Goal: Contribute content

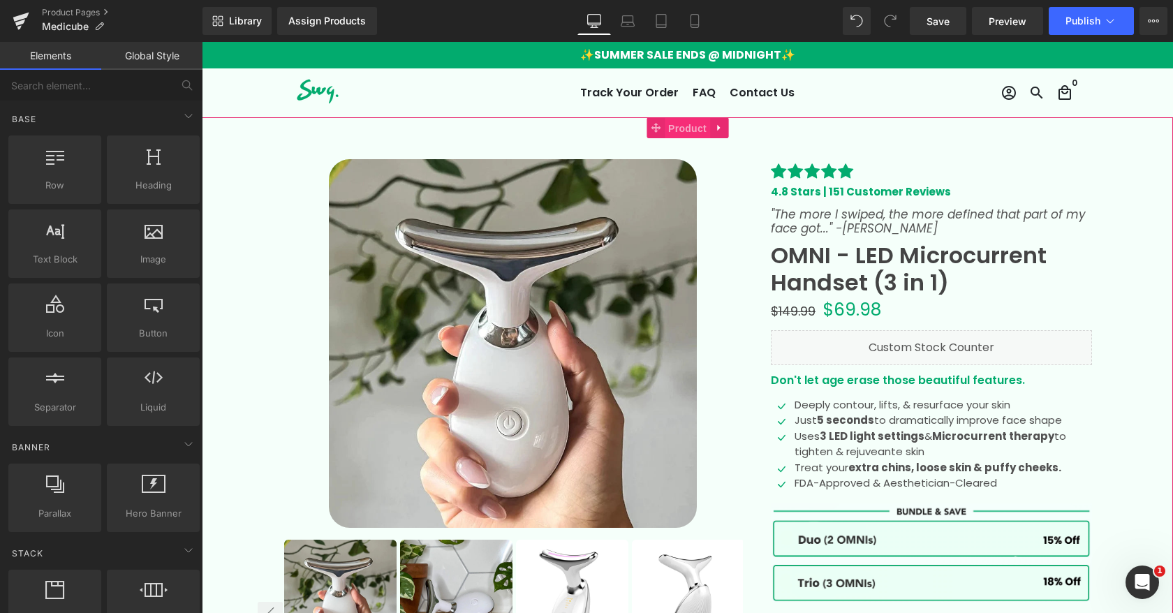
click at [680, 119] on span "Product" at bounding box center [687, 128] width 45 height 21
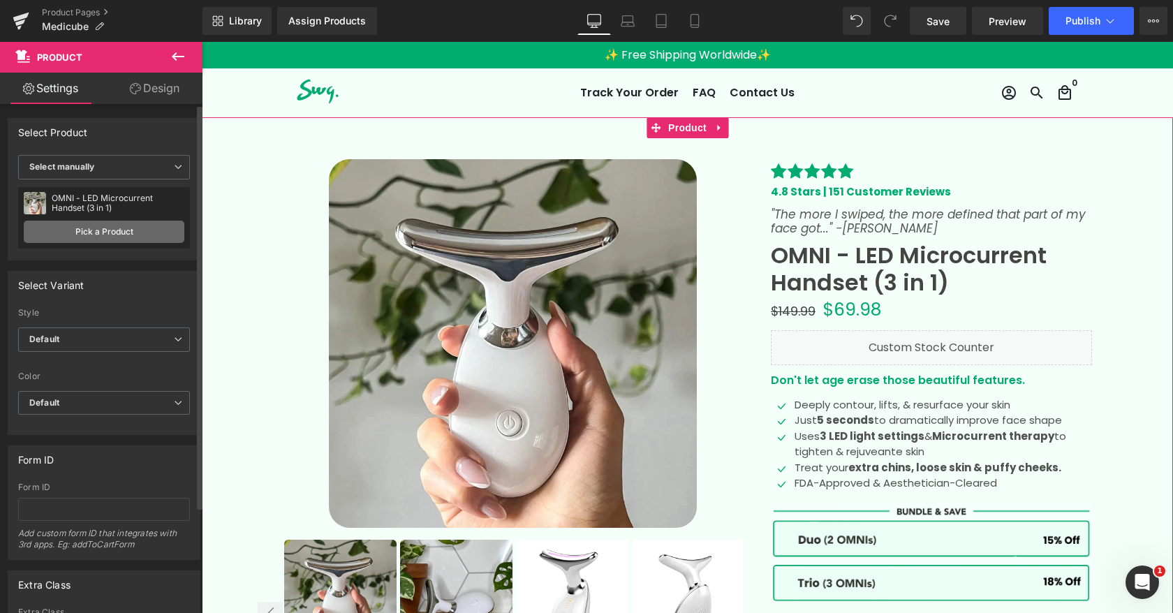
click at [112, 231] on link "Pick a Product" at bounding box center [104, 232] width 161 height 22
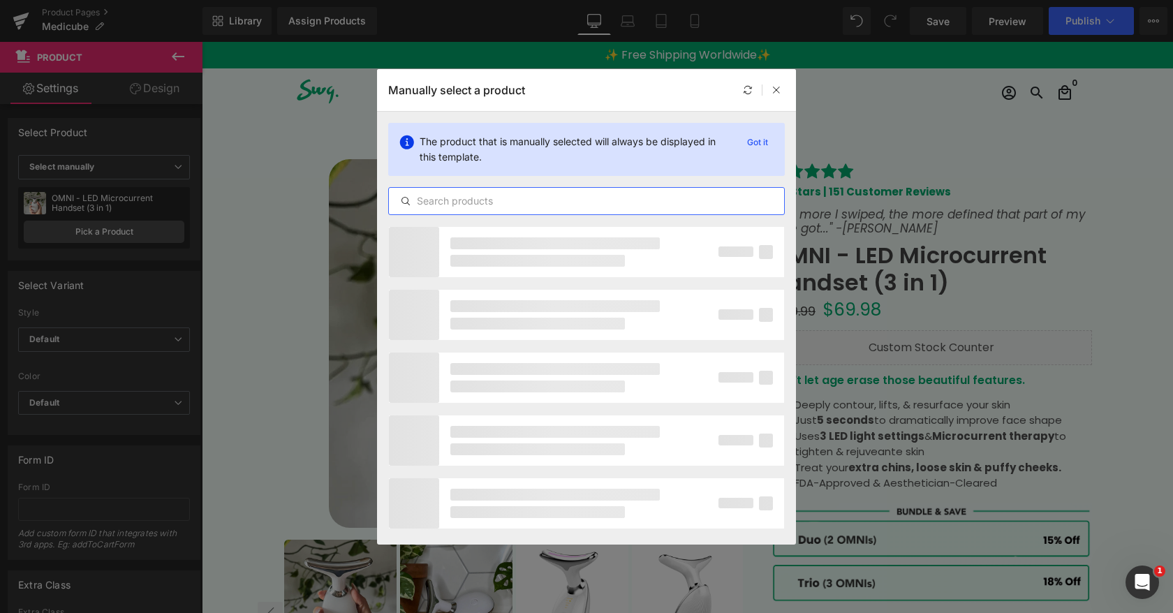
click at [432, 198] on input "text" at bounding box center [586, 201] width 395 height 17
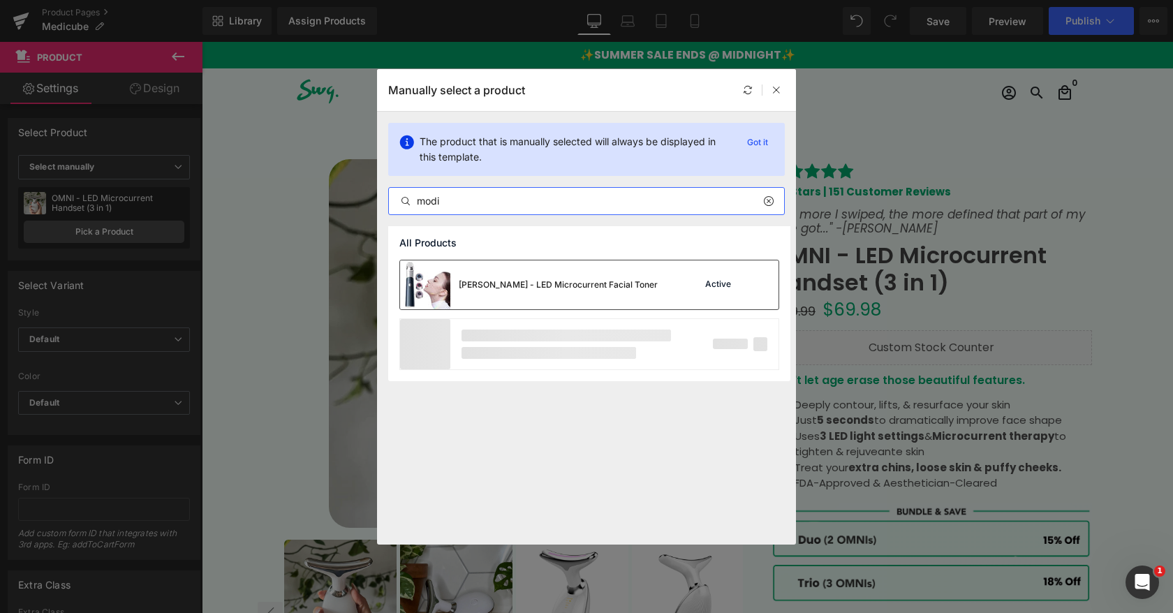
type input "modi"
click at [490, 287] on div "[PERSON_NAME] - LED Microcurrent Facial Toner" at bounding box center [558, 285] width 199 height 13
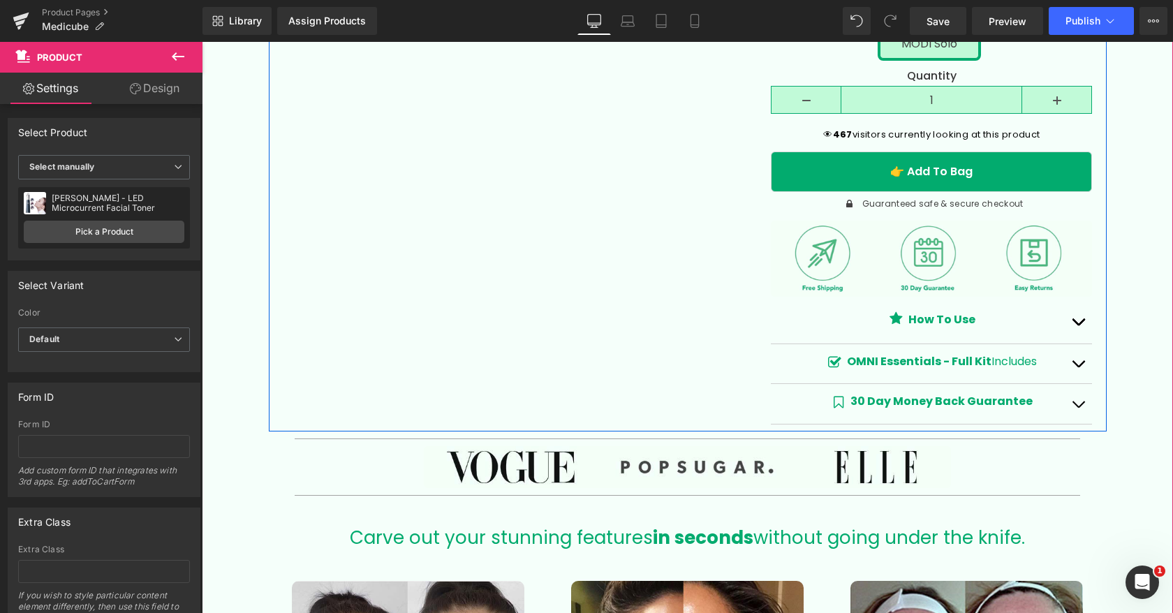
scroll to position [624, 0]
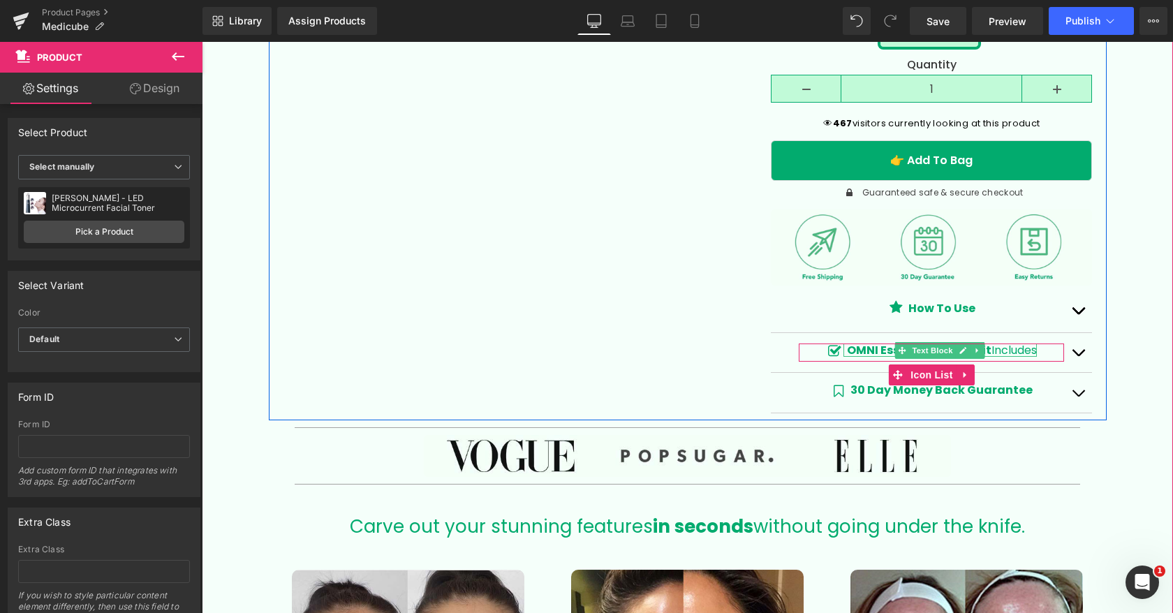
click at [868, 349] on strong "OMNI Essentials - Full Kit" at bounding box center [919, 350] width 145 height 16
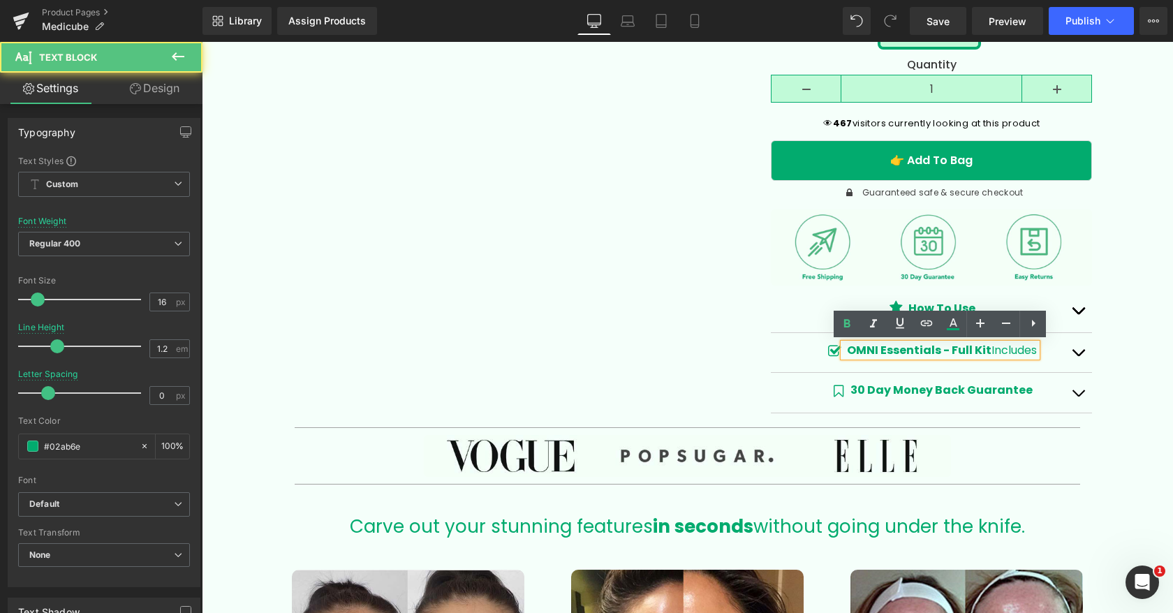
click at [861, 349] on strong "OMNI Essentials - Full Kit" at bounding box center [919, 350] width 145 height 16
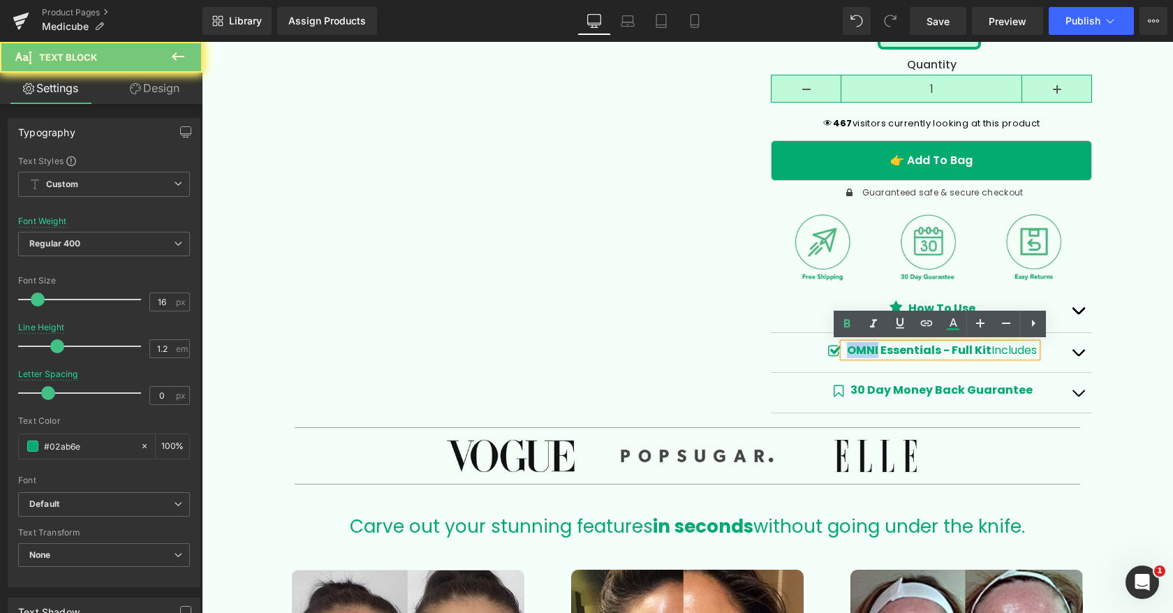
click at [861, 349] on strong "OMNI Essentials - Full Kit" at bounding box center [919, 350] width 145 height 16
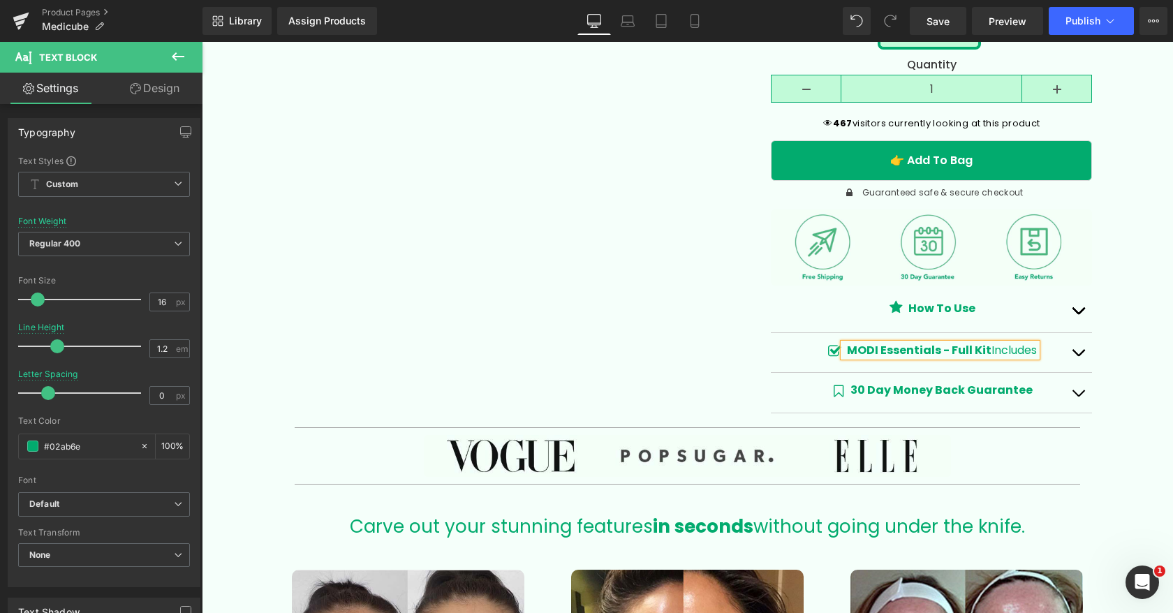
click at [1084, 352] on button "button" at bounding box center [1078, 352] width 28 height 39
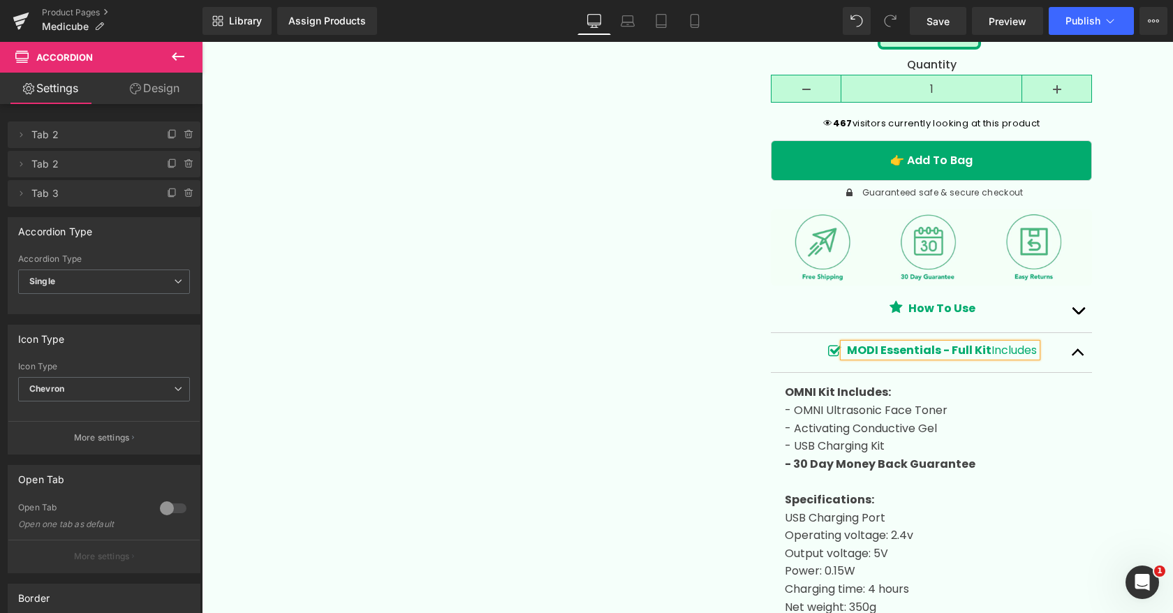
click at [790, 392] on strong "OMNI Kit Includes:" at bounding box center [838, 392] width 106 height 16
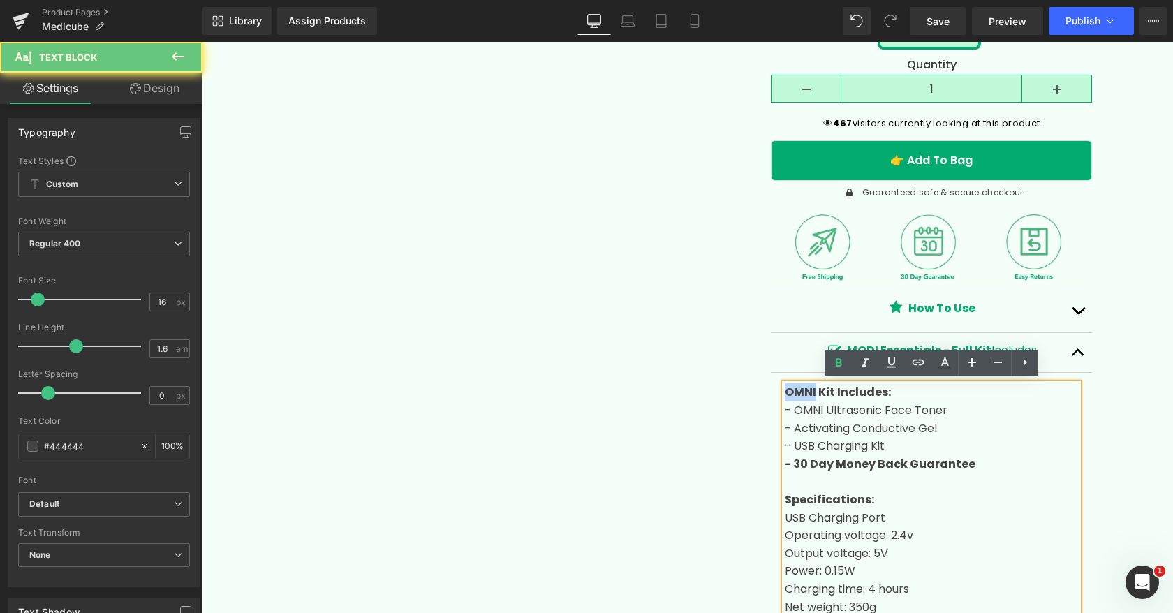
click at [790, 391] on strong "OMNI Kit Includes:" at bounding box center [838, 392] width 106 height 16
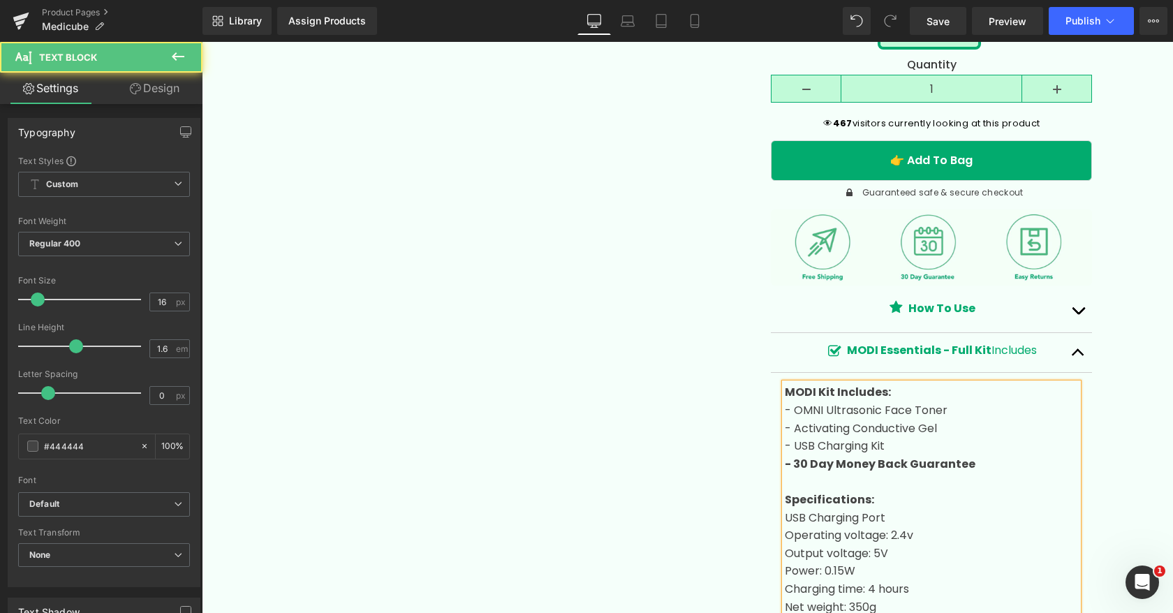
click at [810, 405] on p "- OMNI Ultrasonic Face Toner" at bounding box center [931, 411] width 293 height 18
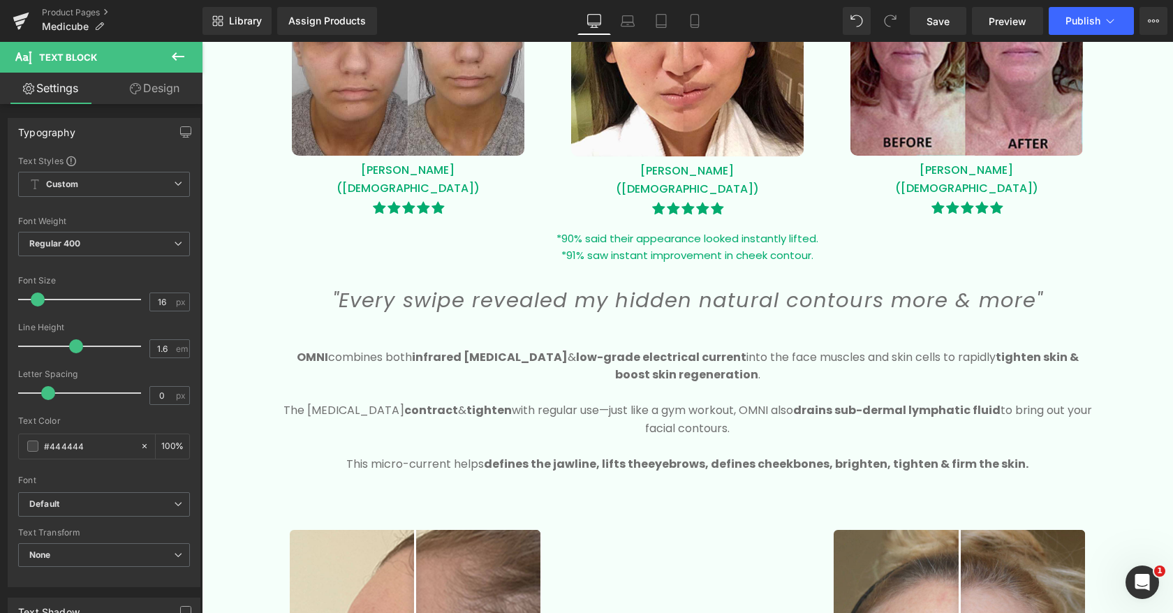
scroll to position [1752, 0]
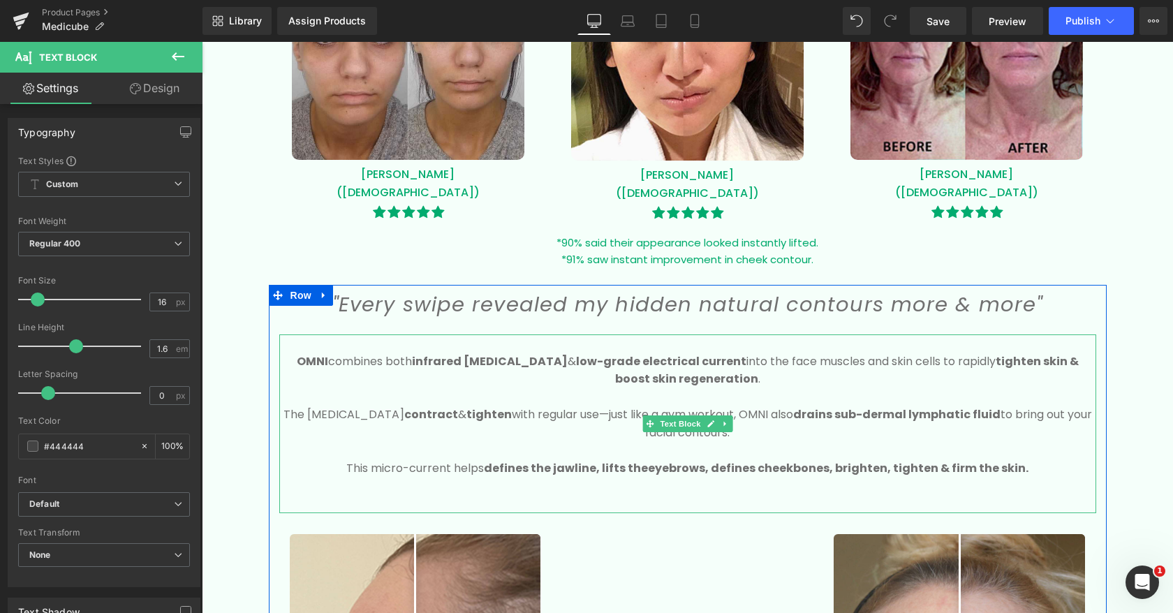
click at [309, 355] on b "OMNI" at bounding box center [312, 361] width 31 height 16
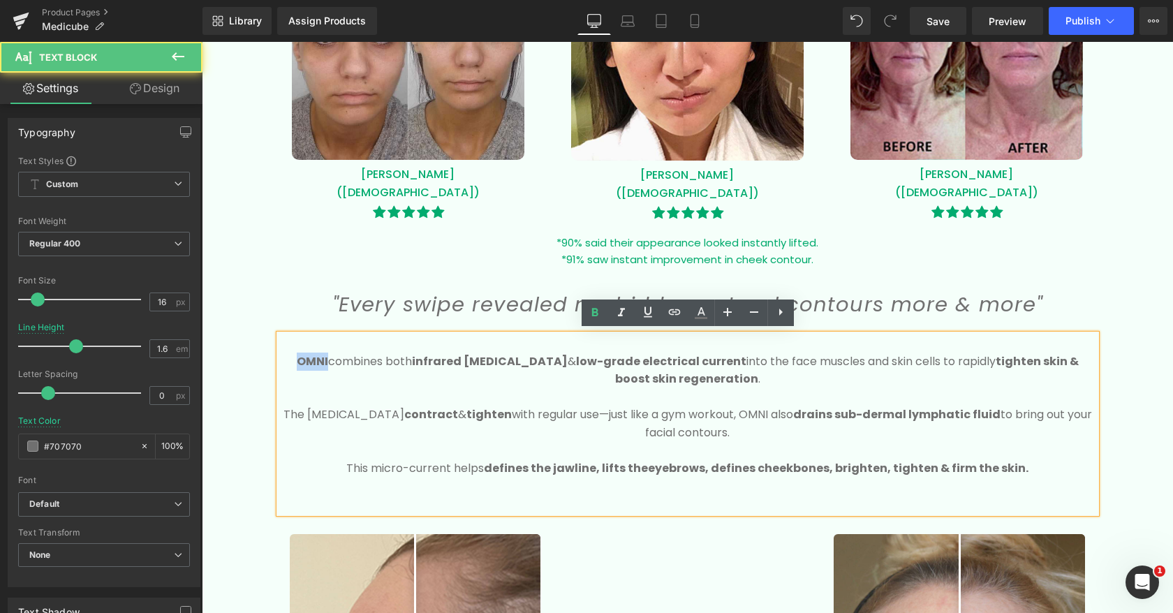
click at [309, 355] on b "OMNI" at bounding box center [312, 361] width 31 height 16
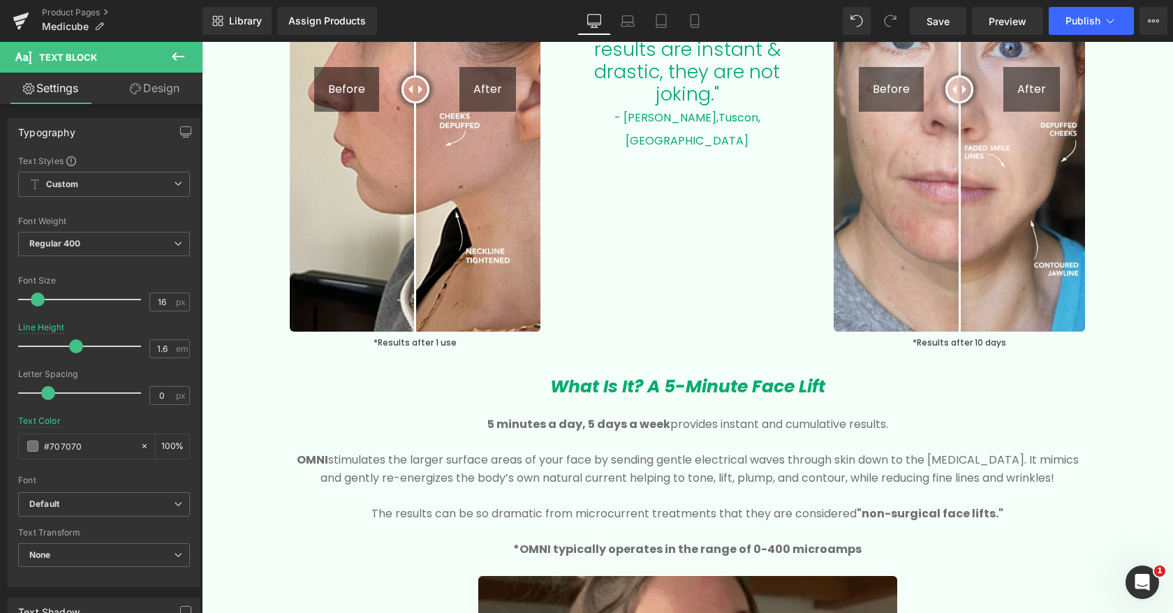
scroll to position [2441, 0]
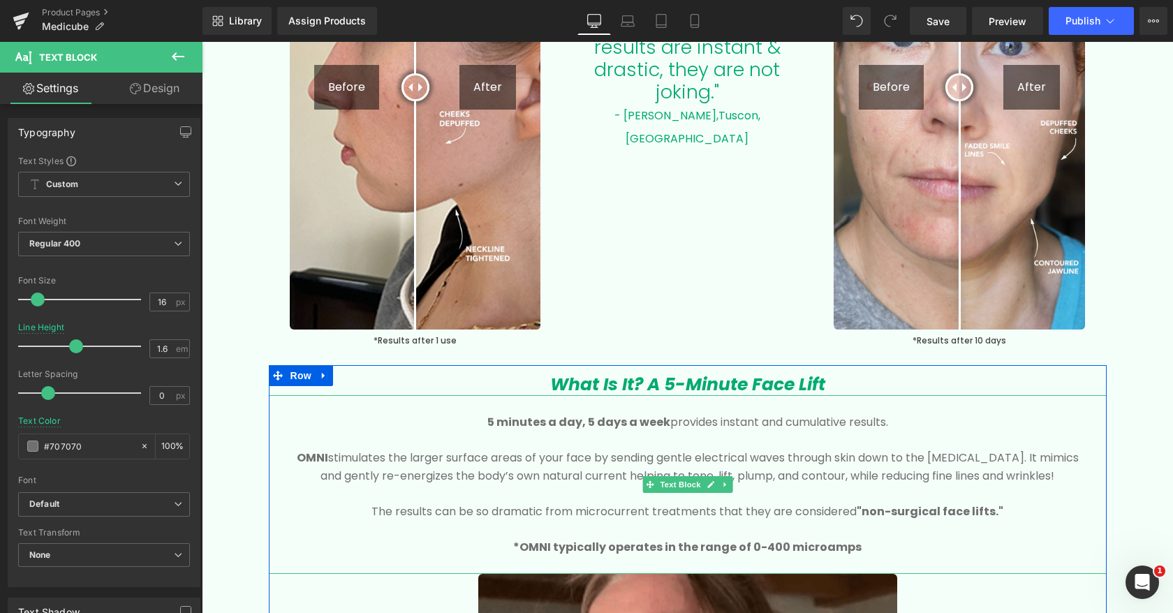
click at [314, 453] on b "OMNI" at bounding box center [312, 458] width 31 height 16
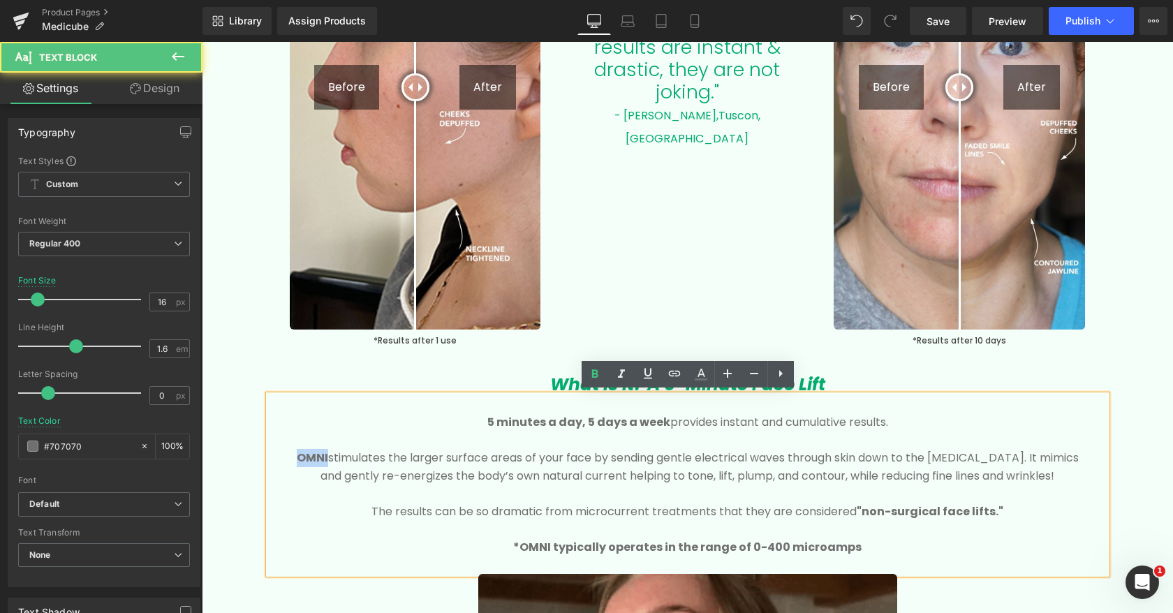
click at [314, 453] on b "OMNI" at bounding box center [312, 458] width 31 height 16
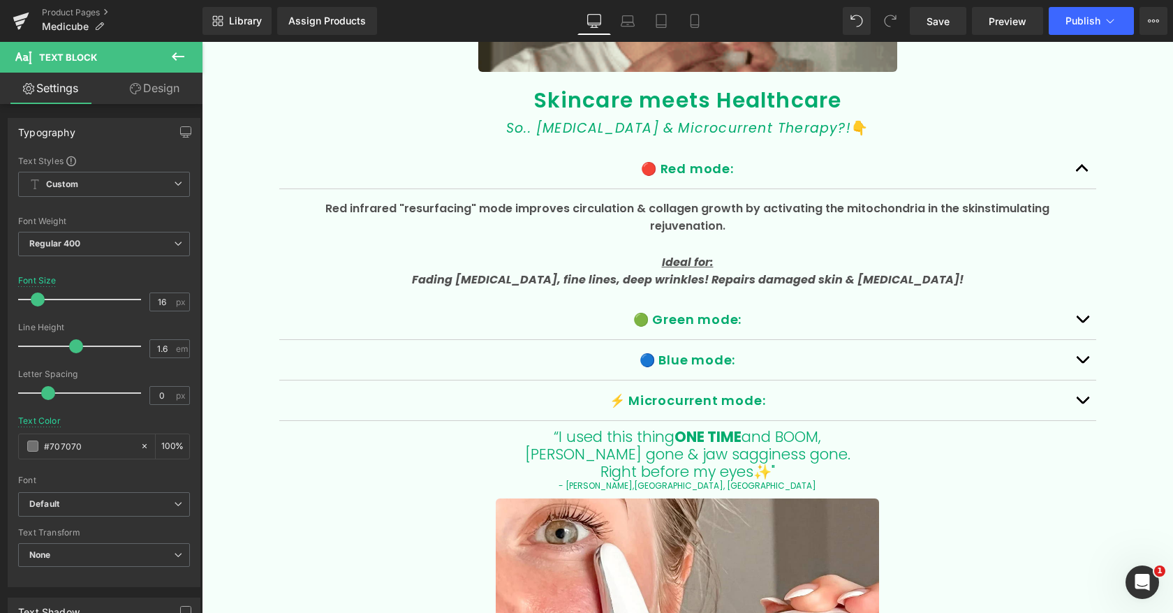
scroll to position [3180, 0]
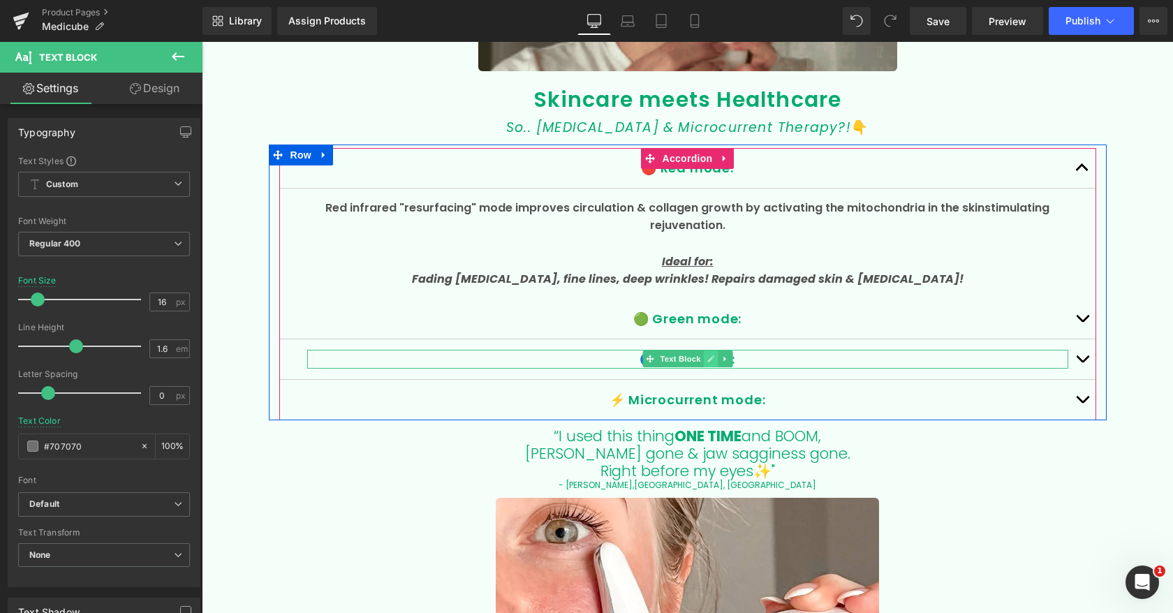
click at [712, 356] on icon at bounding box center [711, 359] width 7 height 7
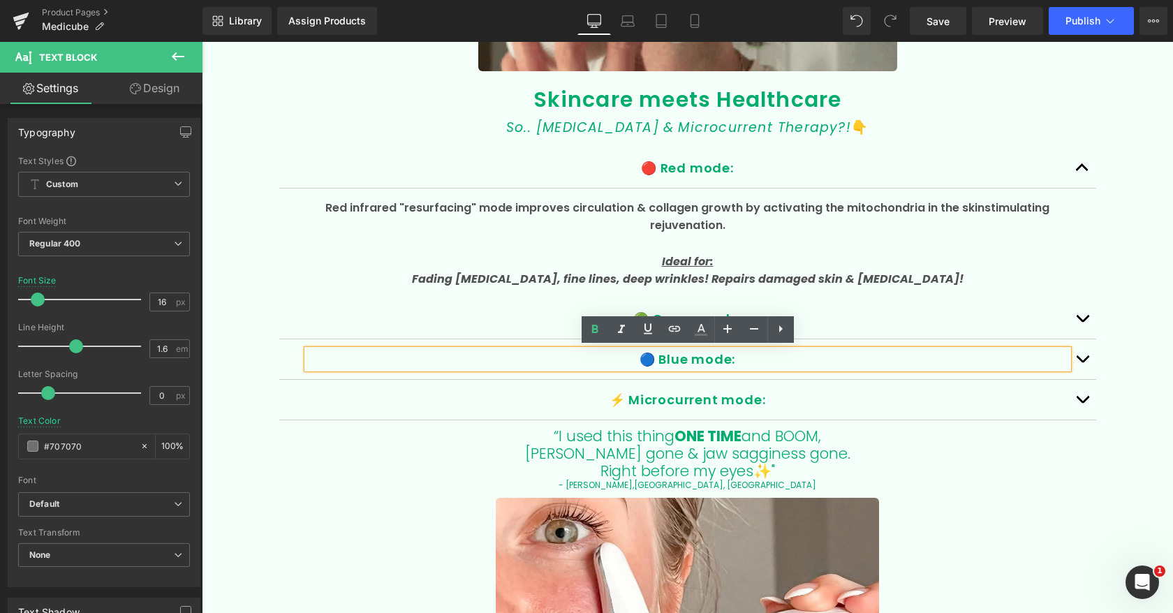
click at [659, 357] on p "🔵 Blue mode:" at bounding box center [687, 359] width 761 height 19
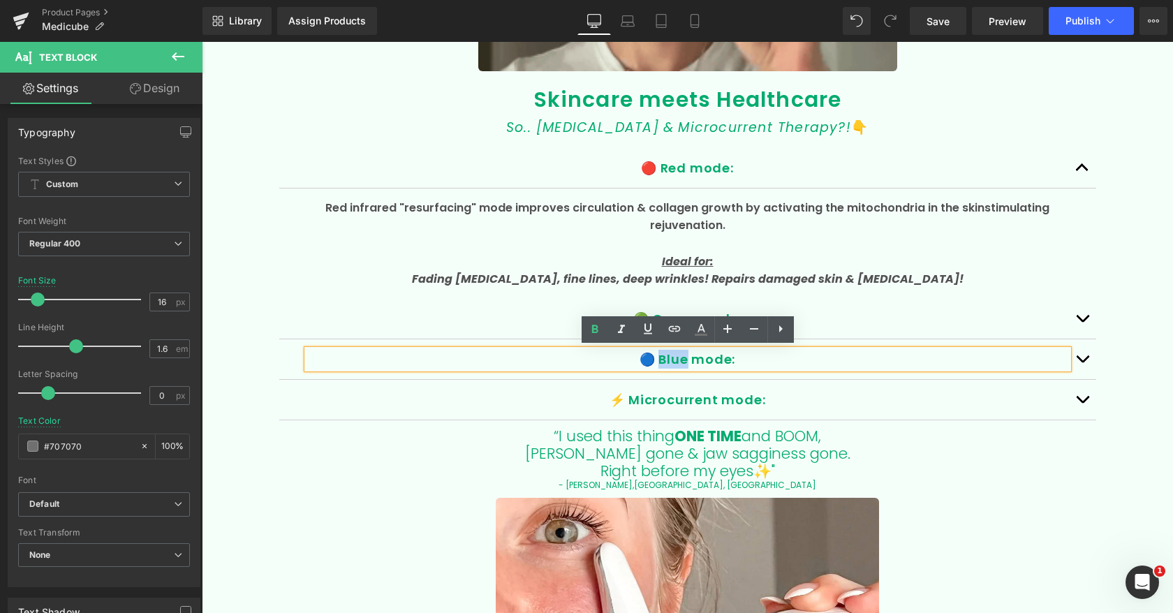
click at [658, 357] on p "🔵 Blue mode:" at bounding box center [687, 359] width 761 height 19
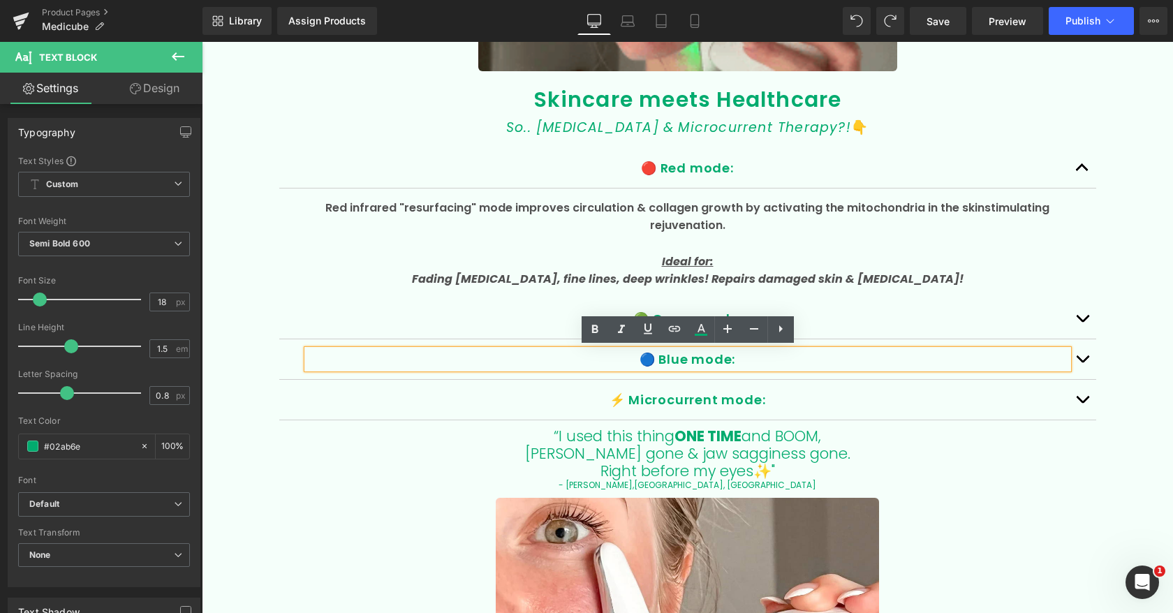
click at [1080, 359] on button "button" at bounding box center [1083, 359] width 28 height 40
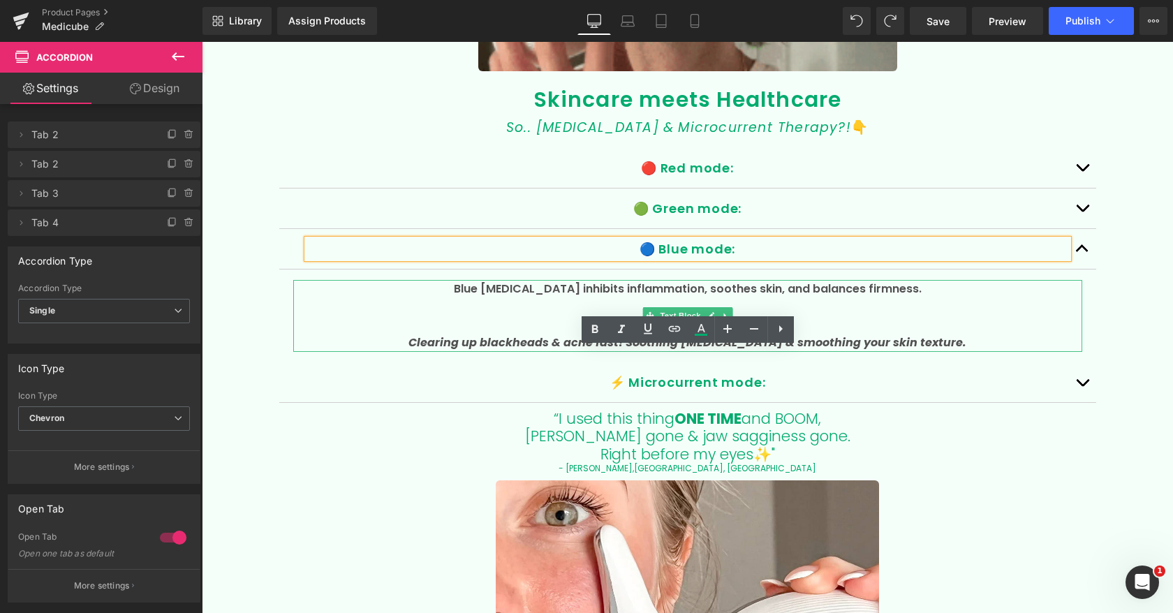
click at [516, 291] on span "Blue [MEDICAL_DATA] inhibits inflammation, soothes skin, and balances firmness." at bounding box center [688, 289] width 468 height 16
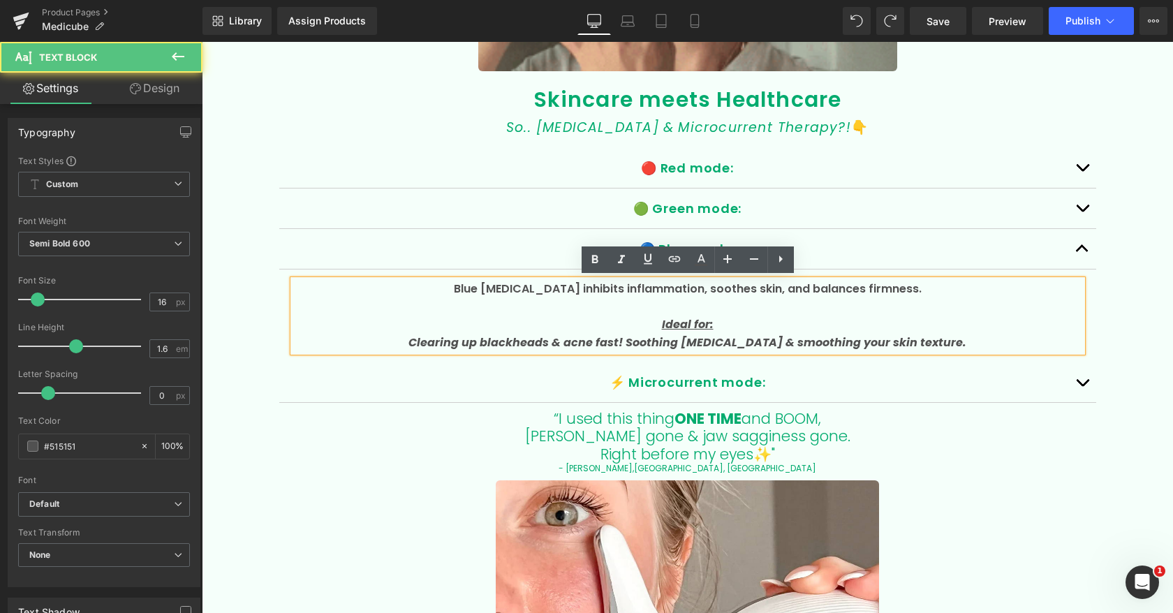
click at [522, 288] on span "Blue [MEDICAL_DATA] inhibits inflammation, soothes skin, and balances firmness." at bounding box center [688, 289] width 468 height 16
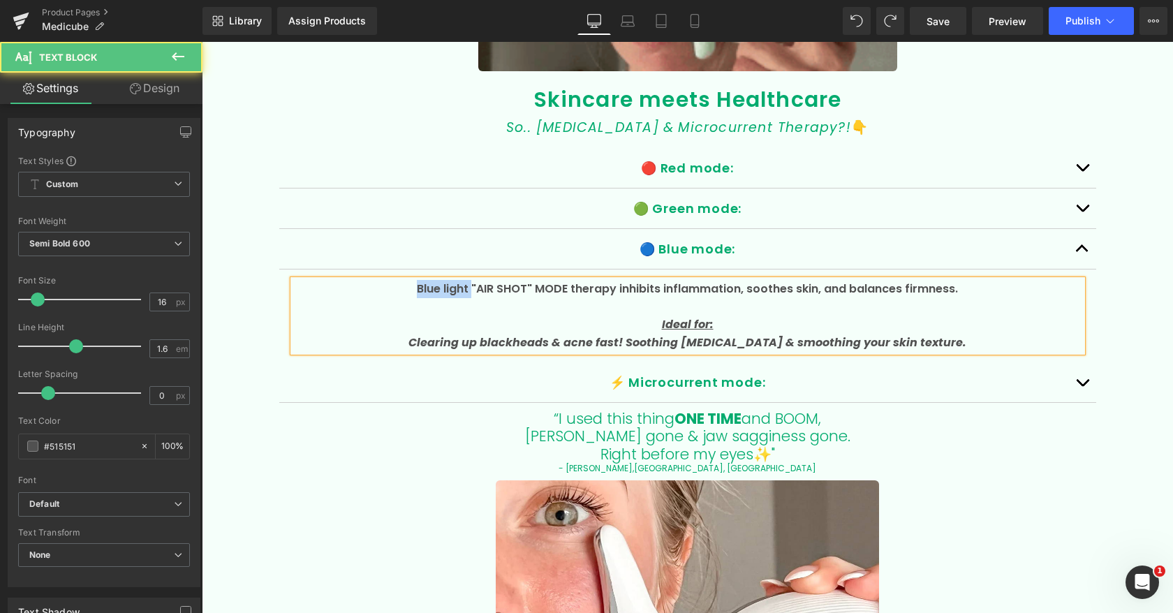
drag, startPoint x: 471, startPoint y: 286, endPoint x: 346, endPoint y: 286, distance: 125.0
click at [350, 286] on p "Blue light "AIR SHOT" MODE therapy inhibits inflammation, soothes skin, and bal…" at bounding box center [687, 289] width 789 height 18
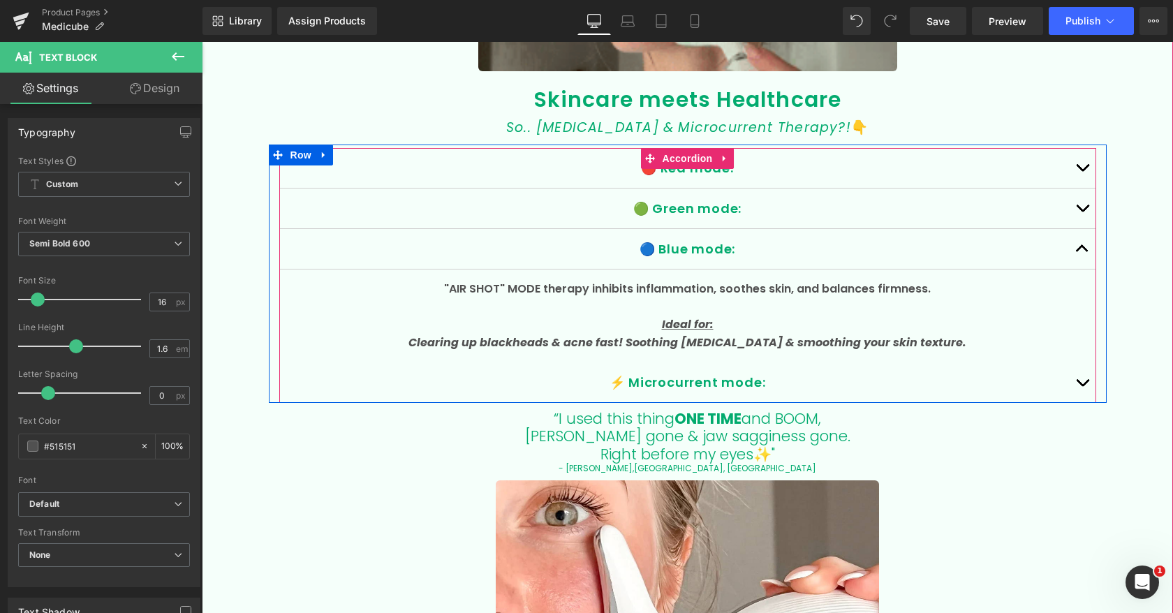
click at [1080, 164] on button "button" at bounding box center [1083, 168] width 28 height 40
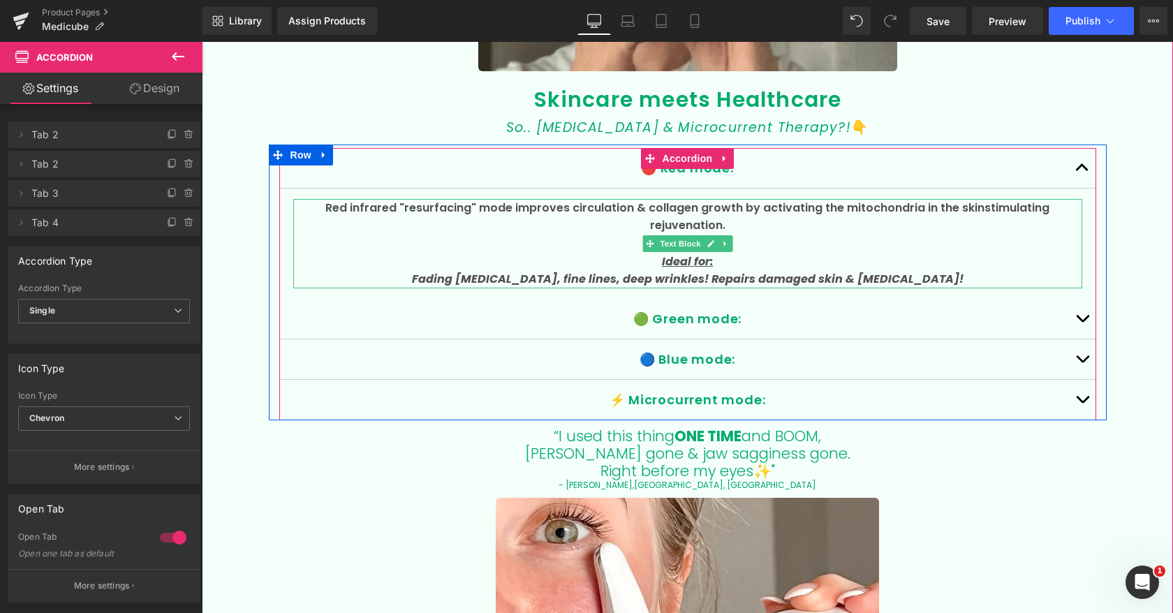
click at [444, 203] on p "Red infrared "resurfacing" mode improves circulation & collagen growth by activ…" at bounding box center [687, 217] width 789 height 36
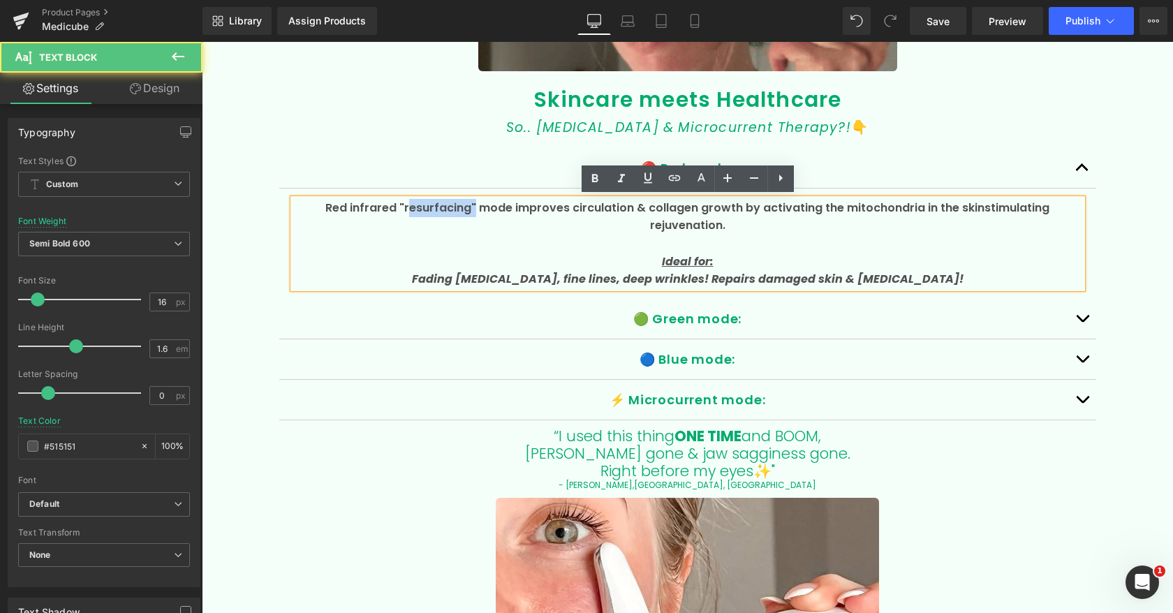
click at [444, 203] on p "Red infrared "resurfacing" mode improves circulation & collagen growth by activ…" at bounding box center [687, 217] width 789 height 36
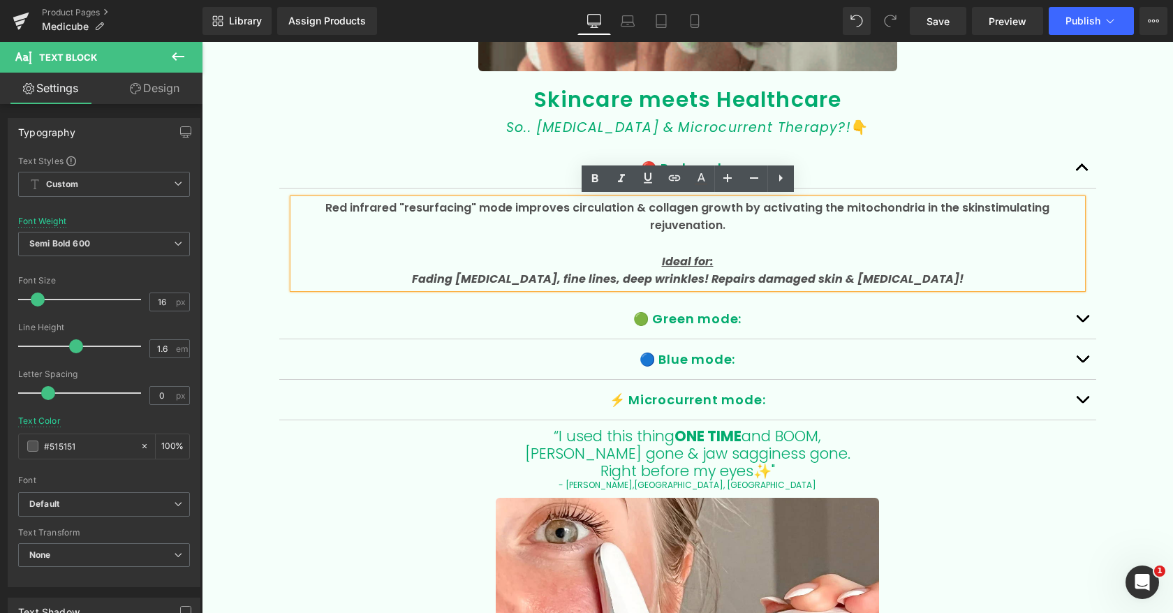
click at [476, 205] on p "Red infrared "resurfacing" mode improves circulation & collagen growth by activ…" at bounding box center [687, 217] width 789 height 36
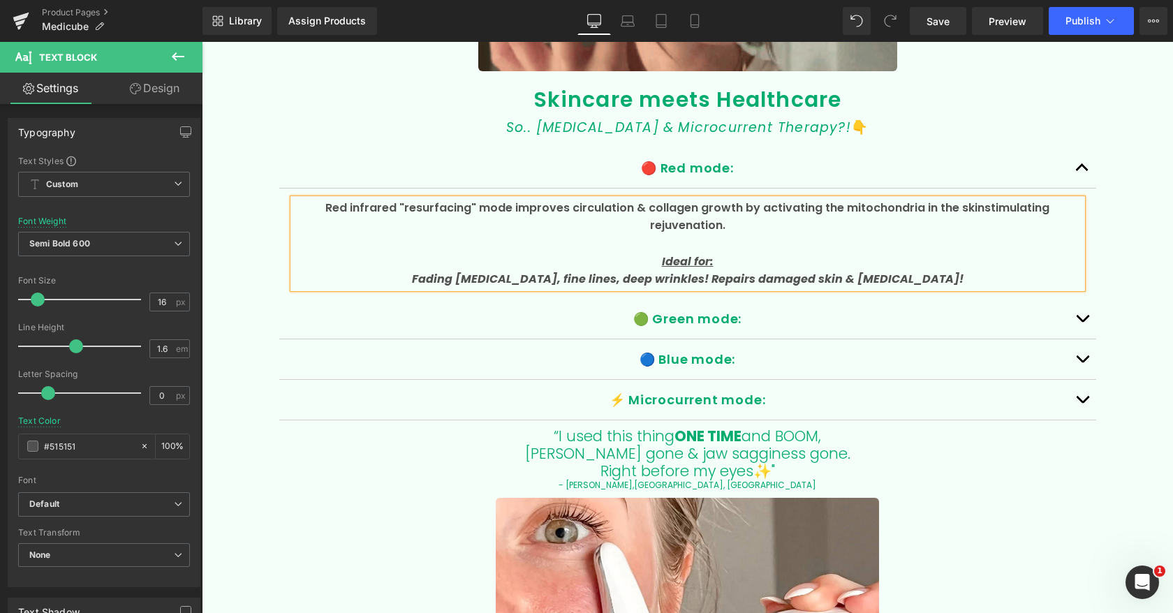
click at [1086, 319] on button "button" at bounding box center [1083, 319] width 28 height 40
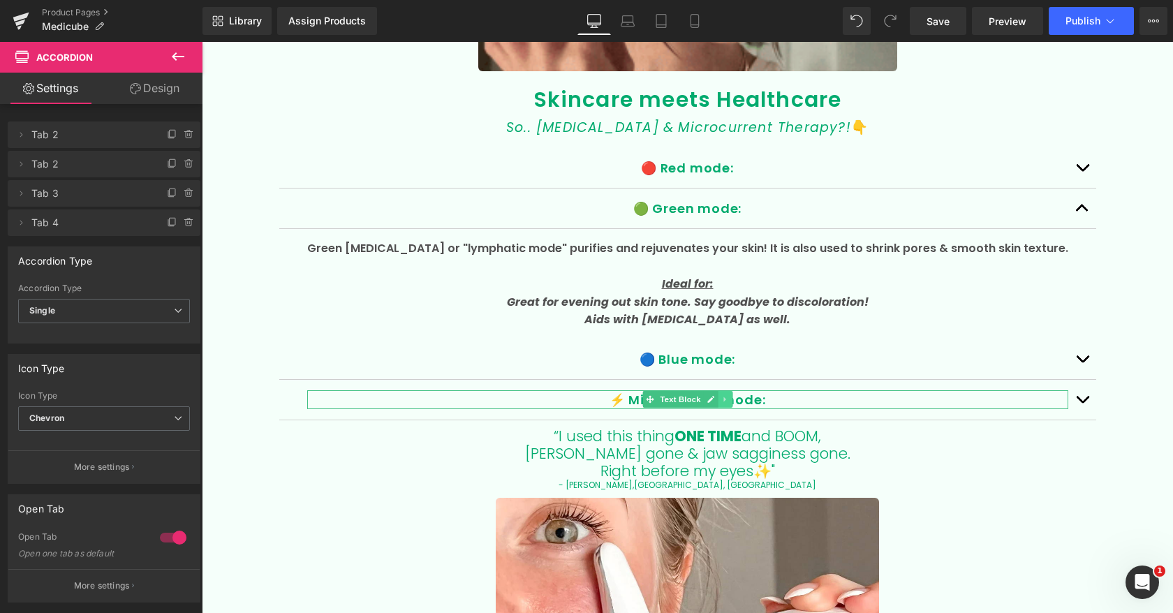
click at [727, 400] on icon at bounding box center [726, 399] width 8 height 8
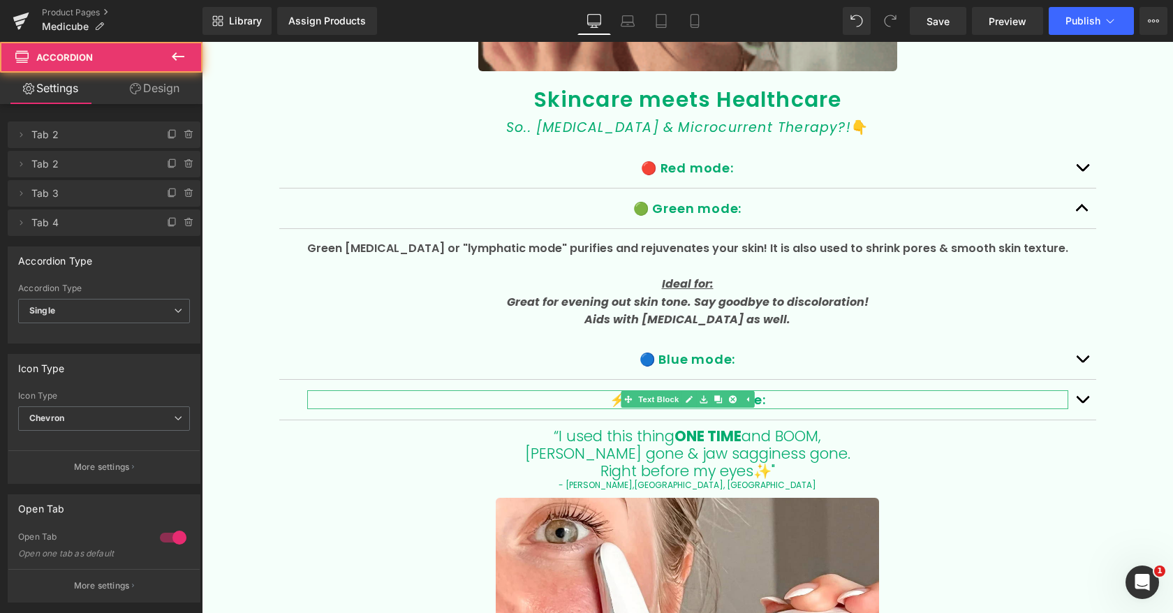
click at [845, 411] on div "⚡️ Microcurrent mode: Text Block" at bounding box center [687, 400] width 817 height 41
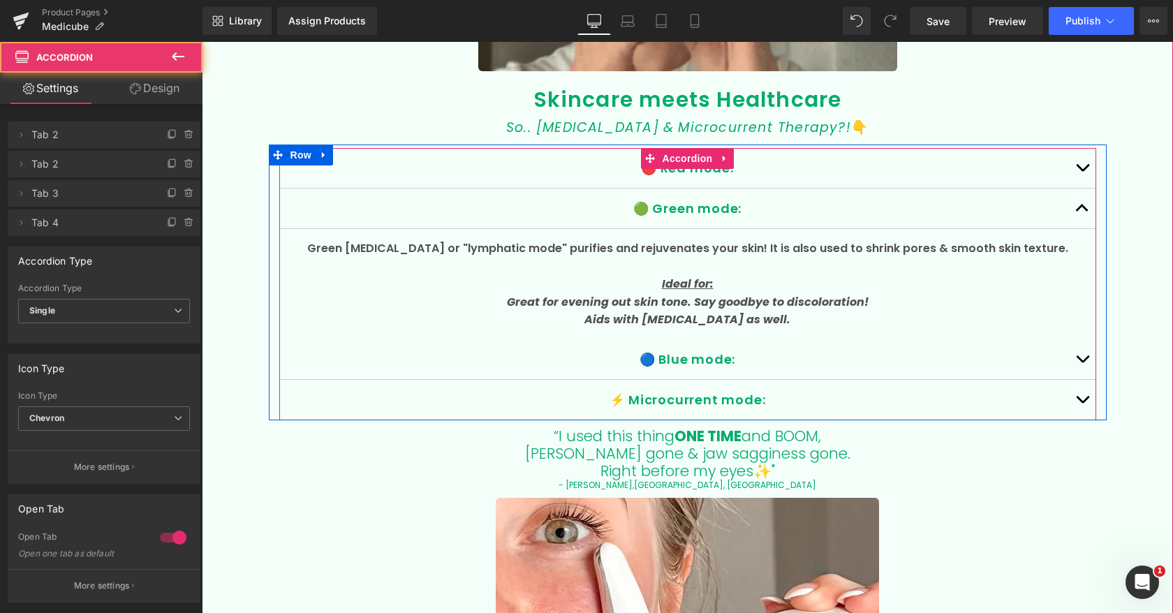
click at [1085, 402] on button "button" at bounding box center [1083, 400] width 28 height 40
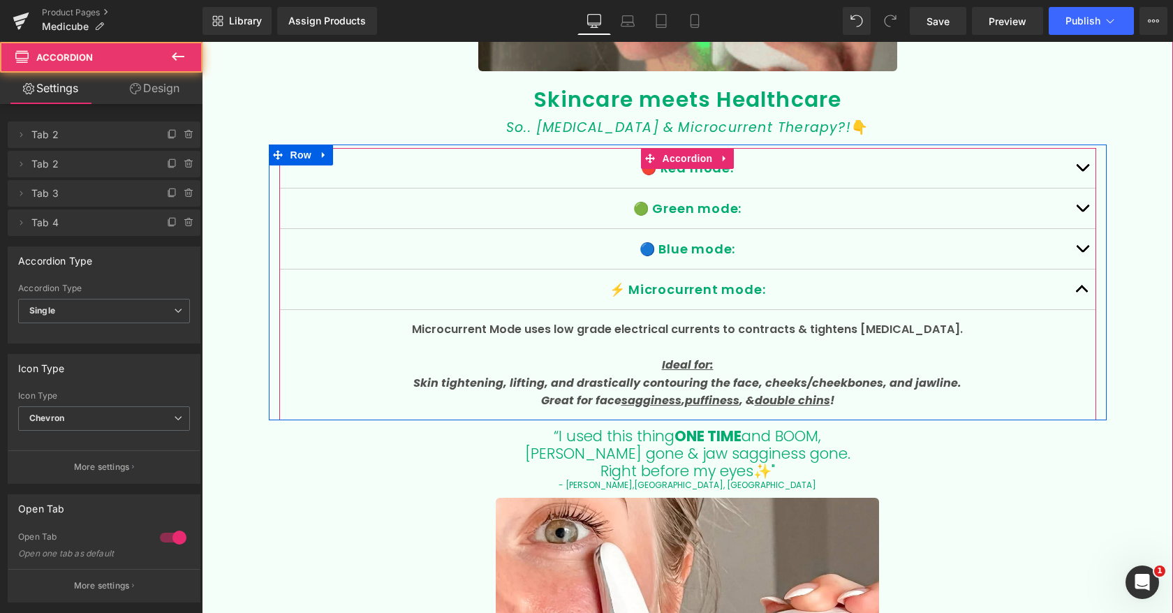
click at [1083, 212] on span "button" at bounding box center [1083, 212] width 0 height 0
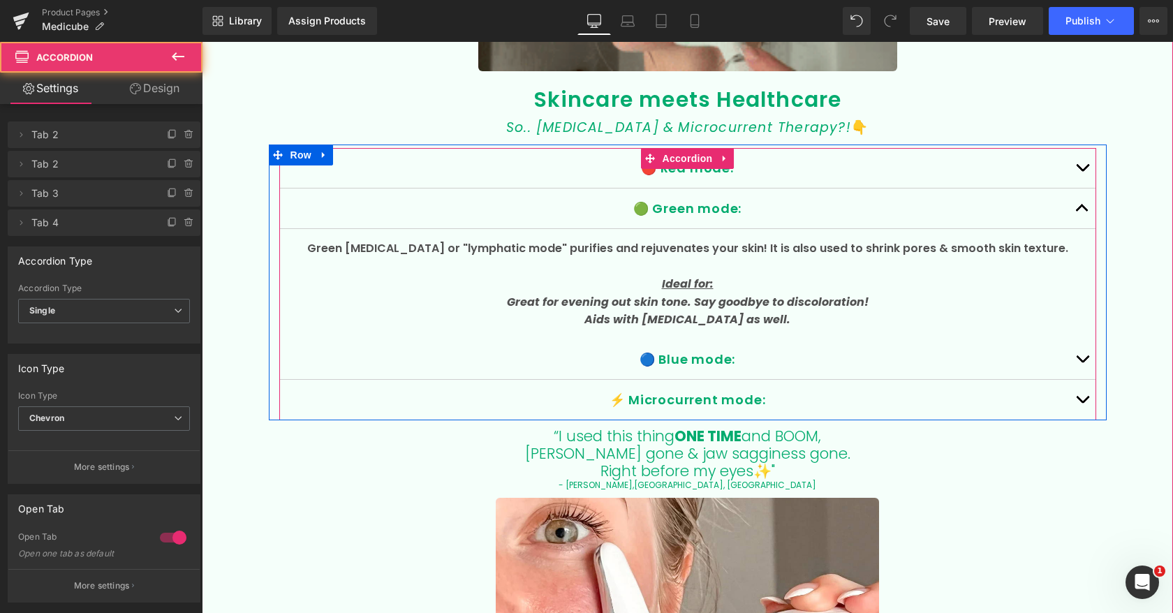
click at [1085, 164] on button "button" at bounding box center [1083, 168] width 28 height 40
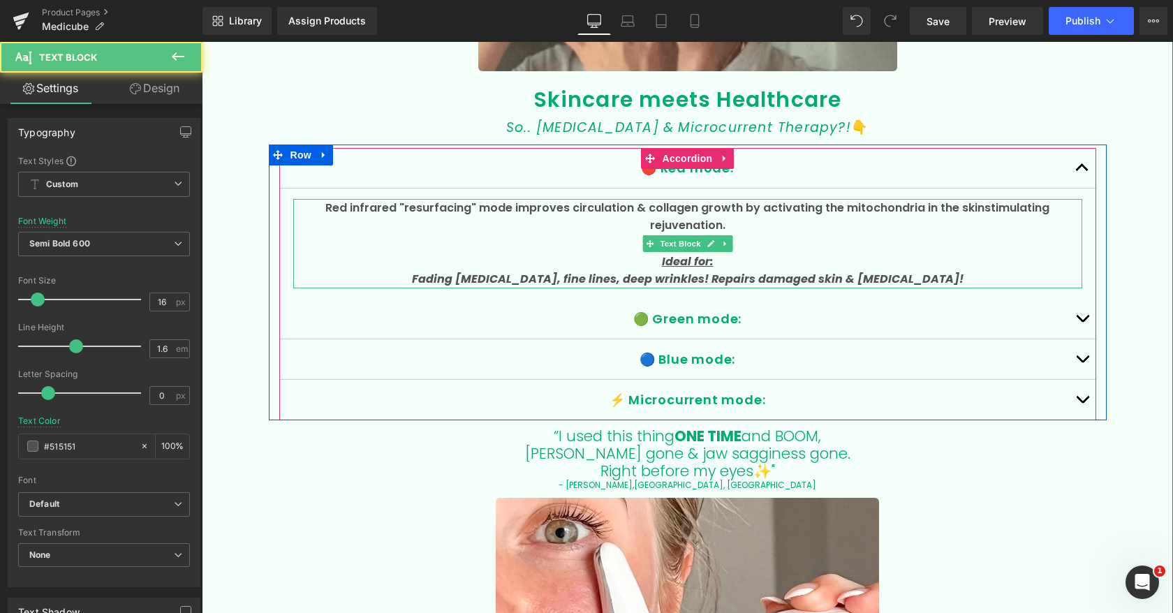
click at [476, 208] on p "Red infrared "resurfacing" mode improves circulation & collagen growth by activ…" at bounding box center [687, 217] width 789 height 36
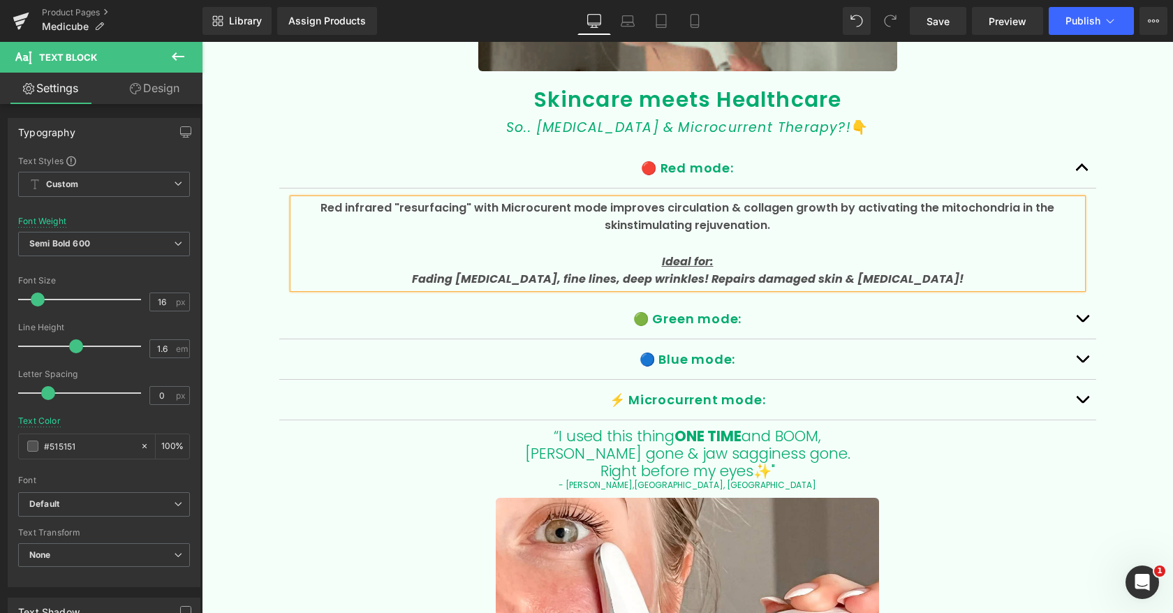
click at [554, 203] on p "Red infrared "resurfacing" with Microcurent mode improves circulation & collage…" at bounding box center [687, 217] width 789 height 36
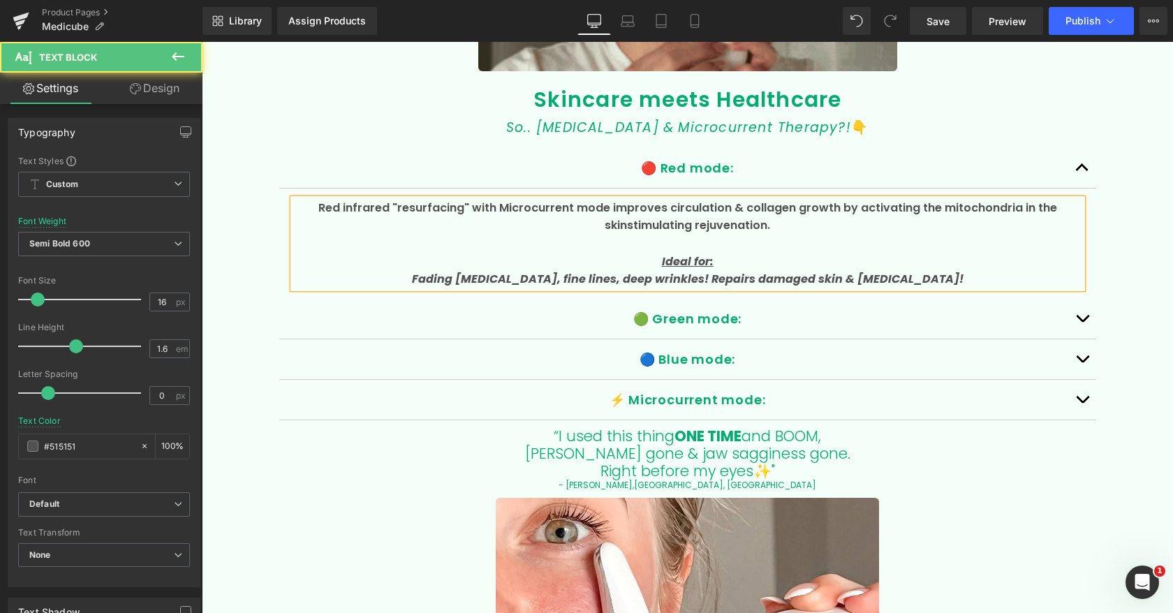
click at [511, 205] on p "Red infrared "resurfacing" with Microcurrent mode improves circulation & collag…" at bounding box center [687, 217] width 789 height 36
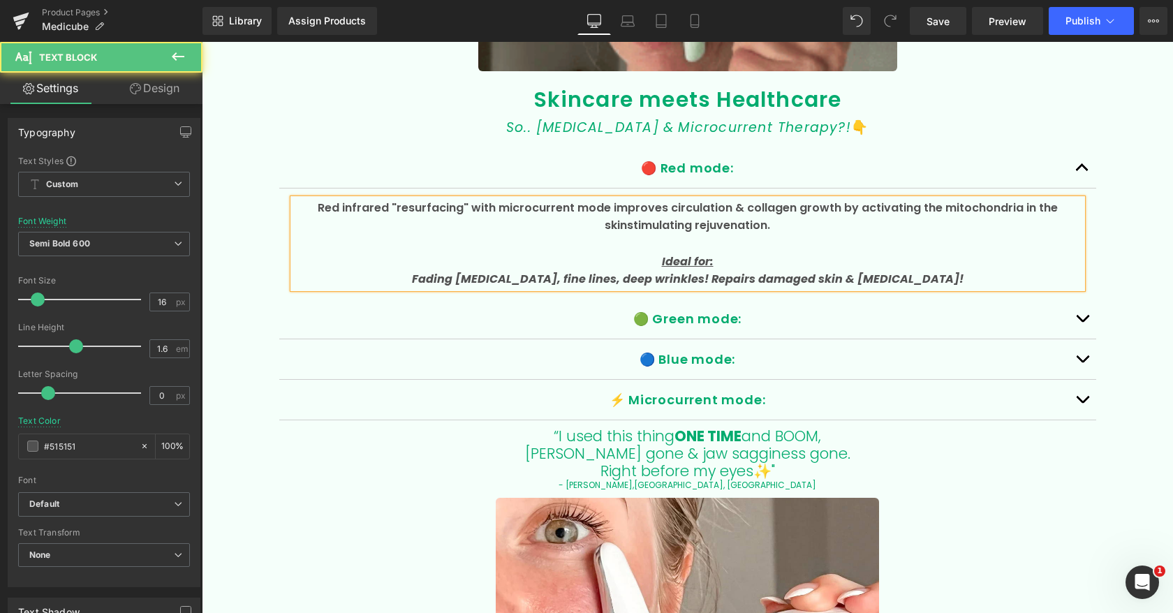
click at [620, 207] on p "Red infrared "resurfacing" with microcurrent mode improves circulation & collag…" at bounding box center [687, 217] width 789 height 36
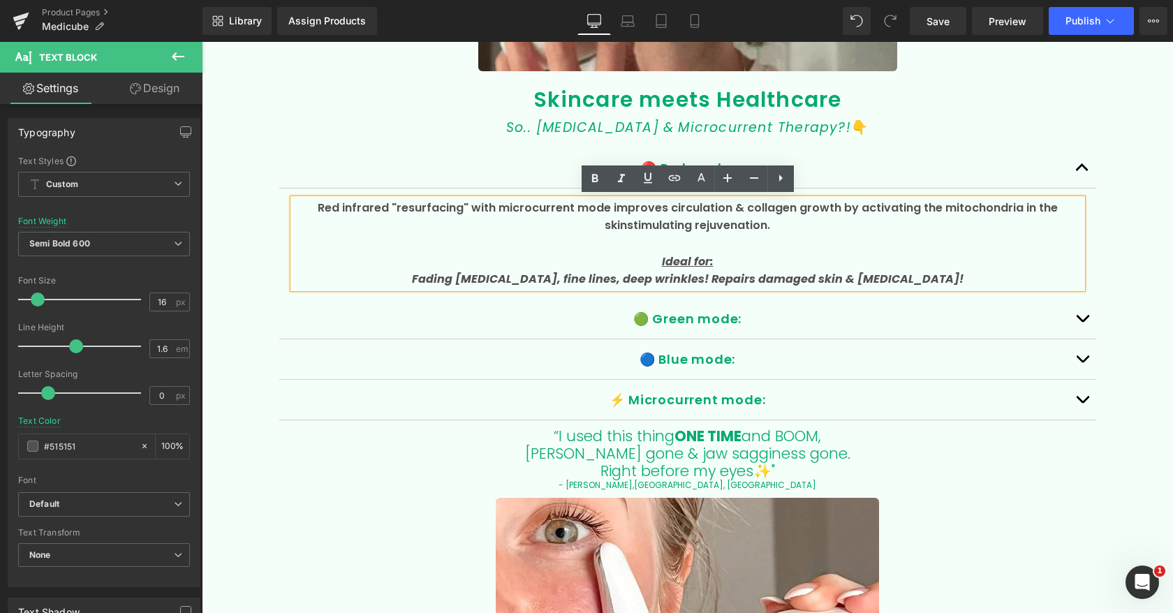
click at [1079, 164] on button "button" at bounding box center [1083, 168] width 28 height 40
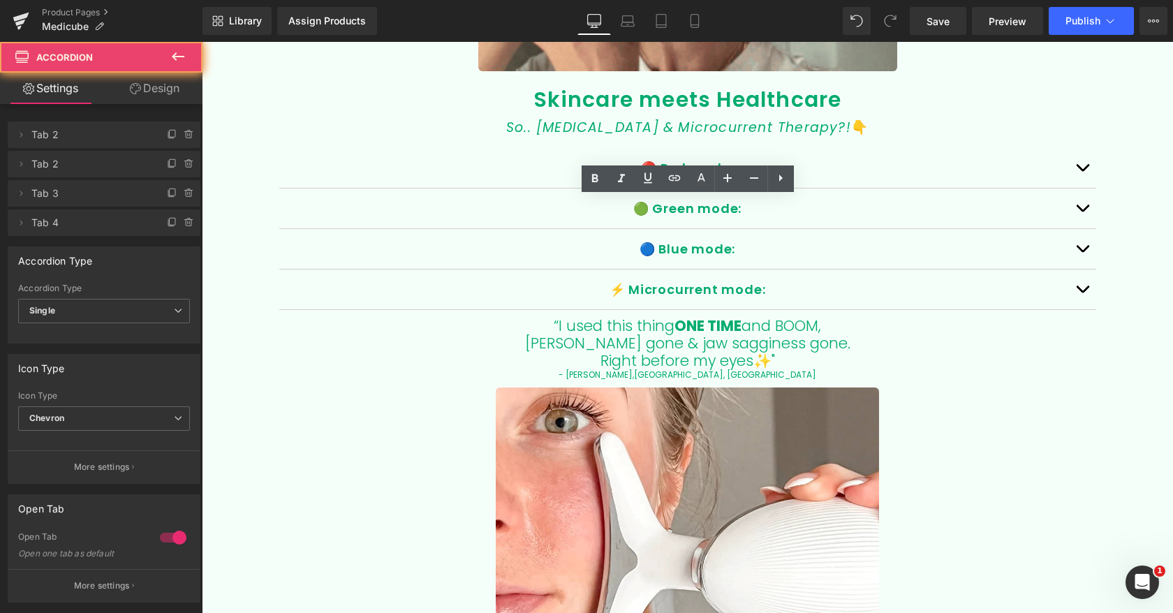
click at [1077, 165] on button "button" at bounding box center [1083, 168] width 28 height 40
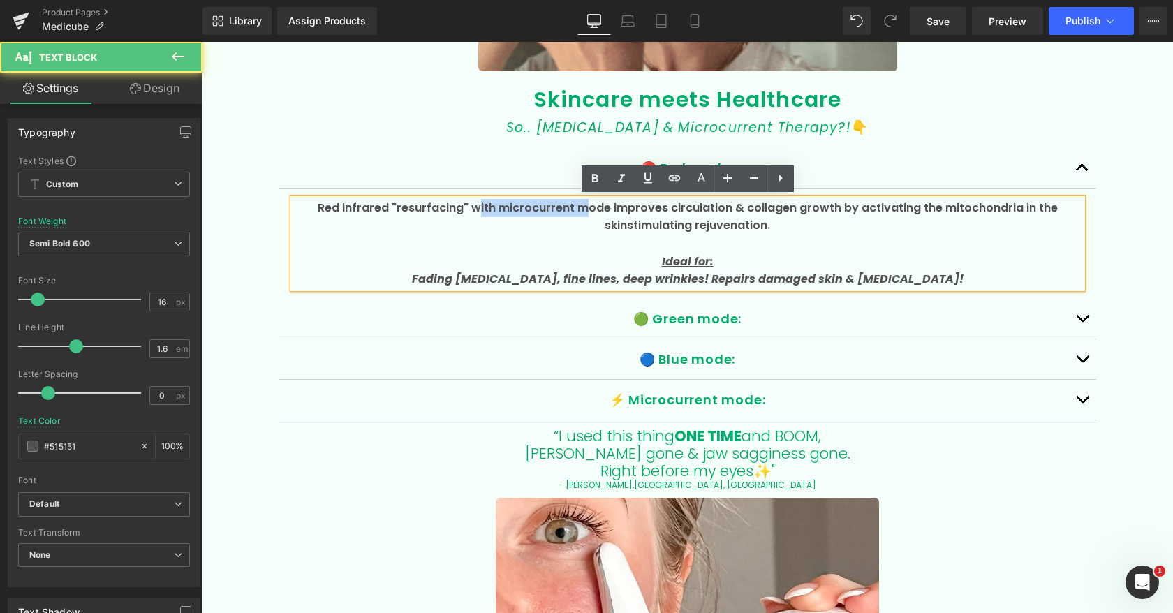
drag, startPoint x: 577, startPoint y: 206, endPoint x: 474, endPoint y: 213, distance: 102.9
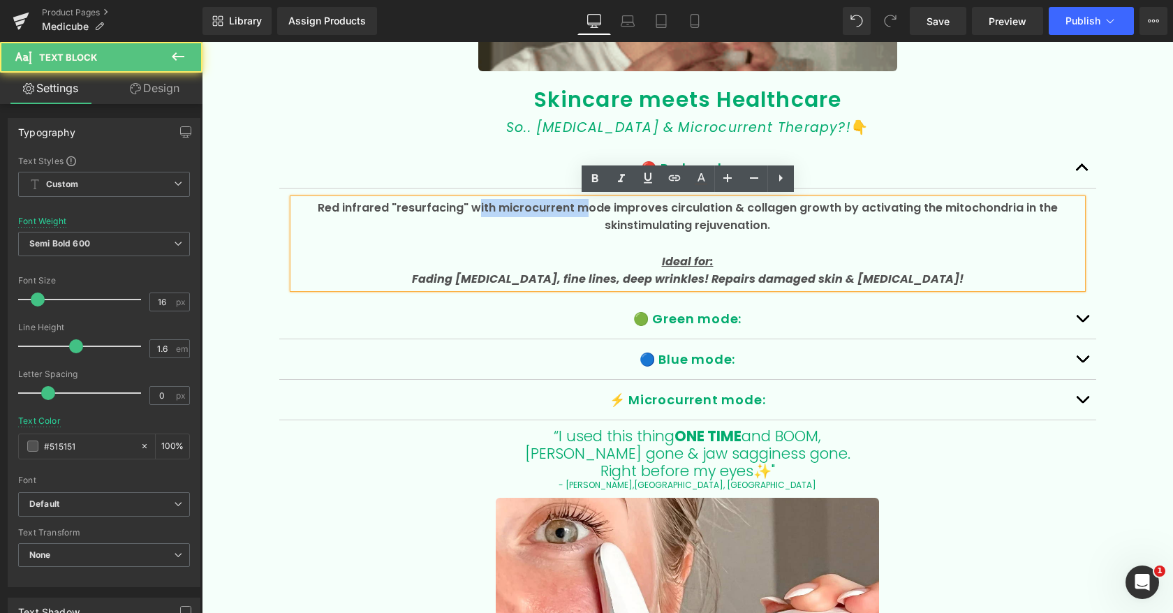
click at [474, 213] on p "Red infrared "resurfacing" with microcurrent mode improves circulation & collag…" at bounding box center [687, 217] width 789 height 36
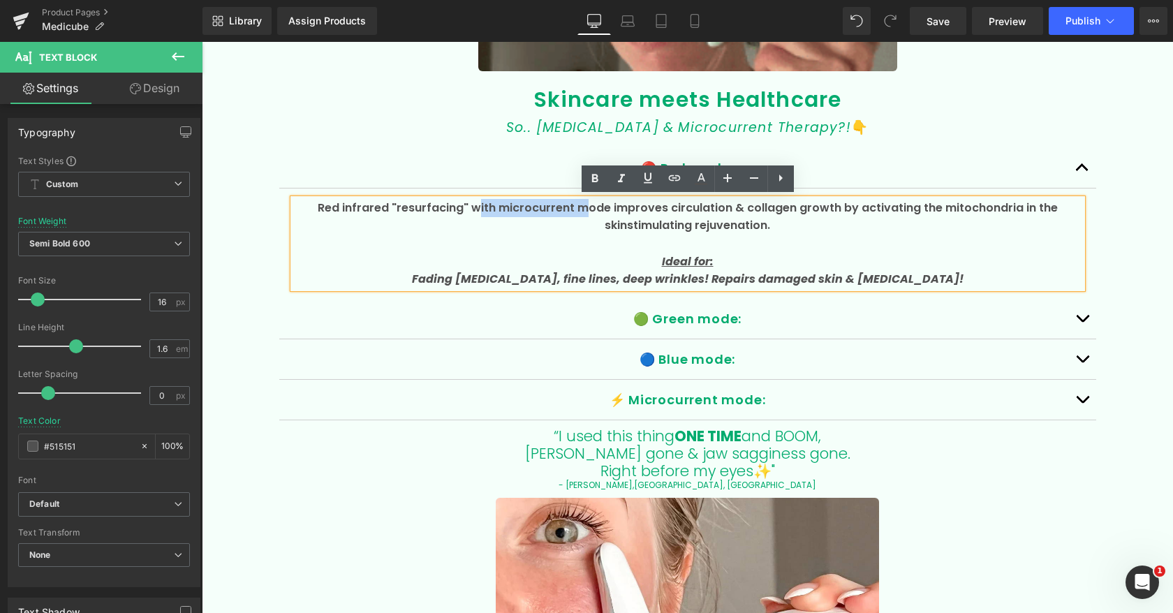
copy p "with microcurrent"
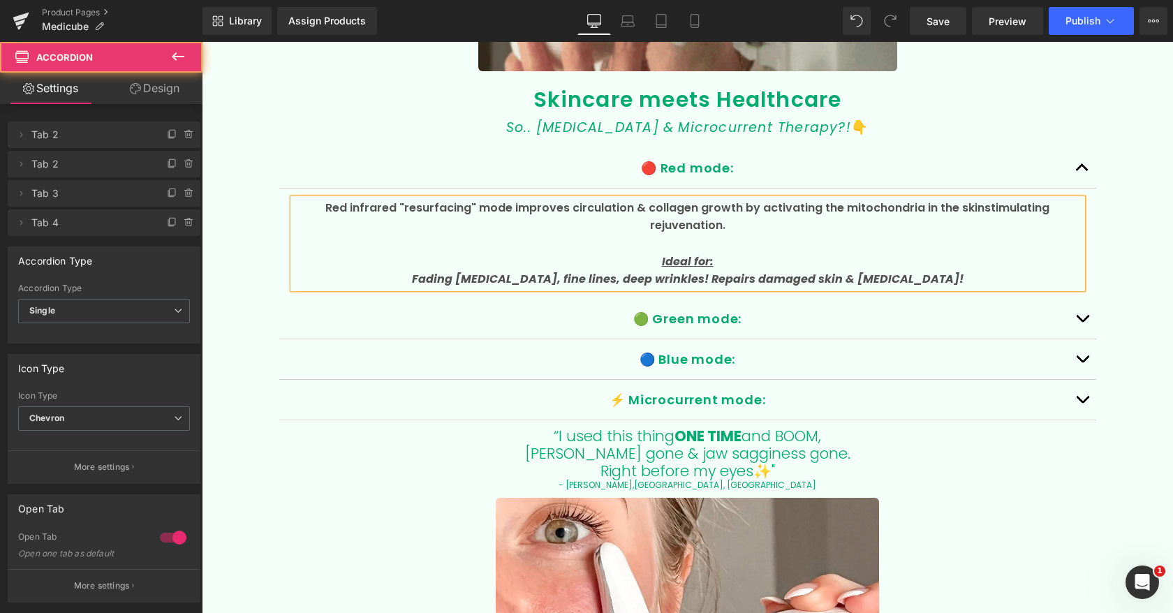
click at [1083, 322] on span "button" at bounding box center [1083, 322] width 0 height 0
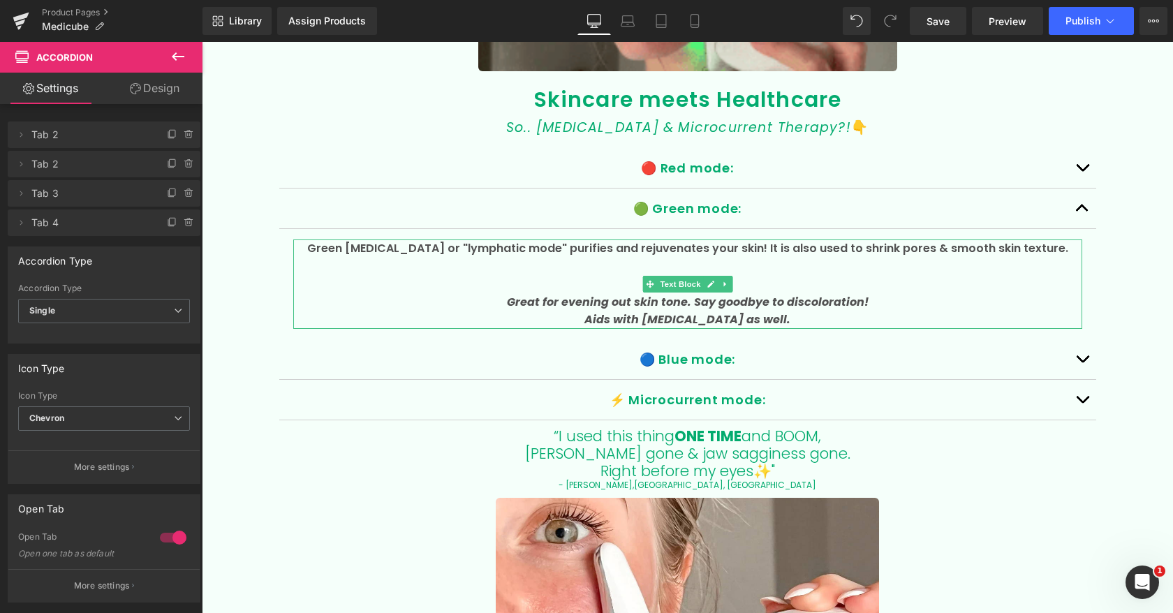
click at [557, 247] on p "Green [MEDICAL_DATA] or "lymphatic mode" purifies and rejuvenates your skin! It…" at bounding box center [687, 249] width 789 height 18
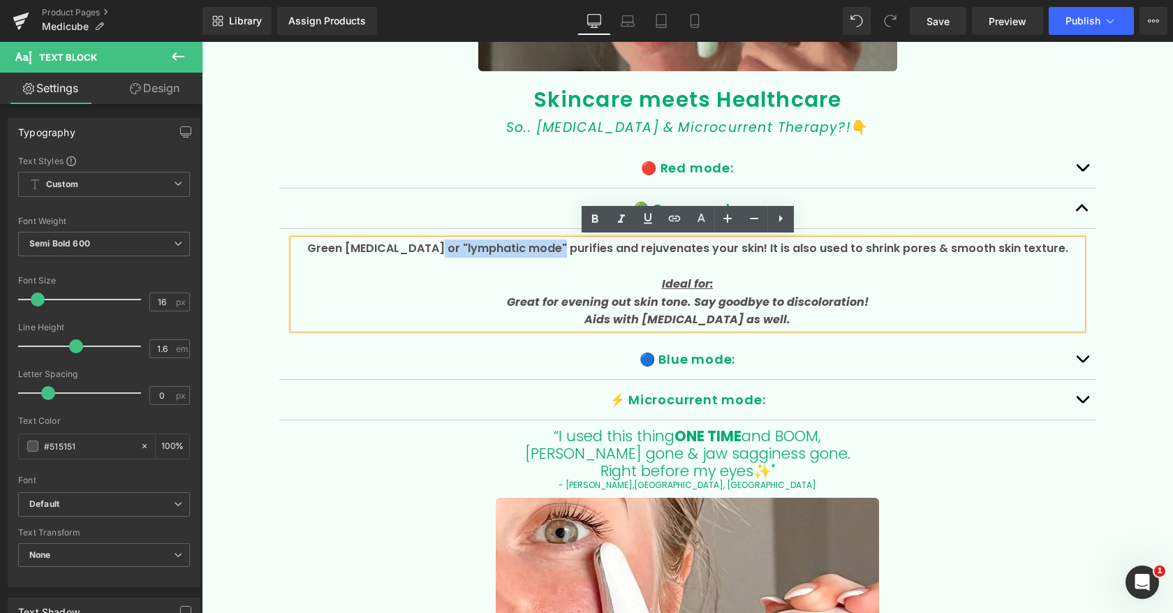
drag, startPoint x: 556, startPoint y: 249, endPoint x: 438, endPoint y: 248, distance: 118.0
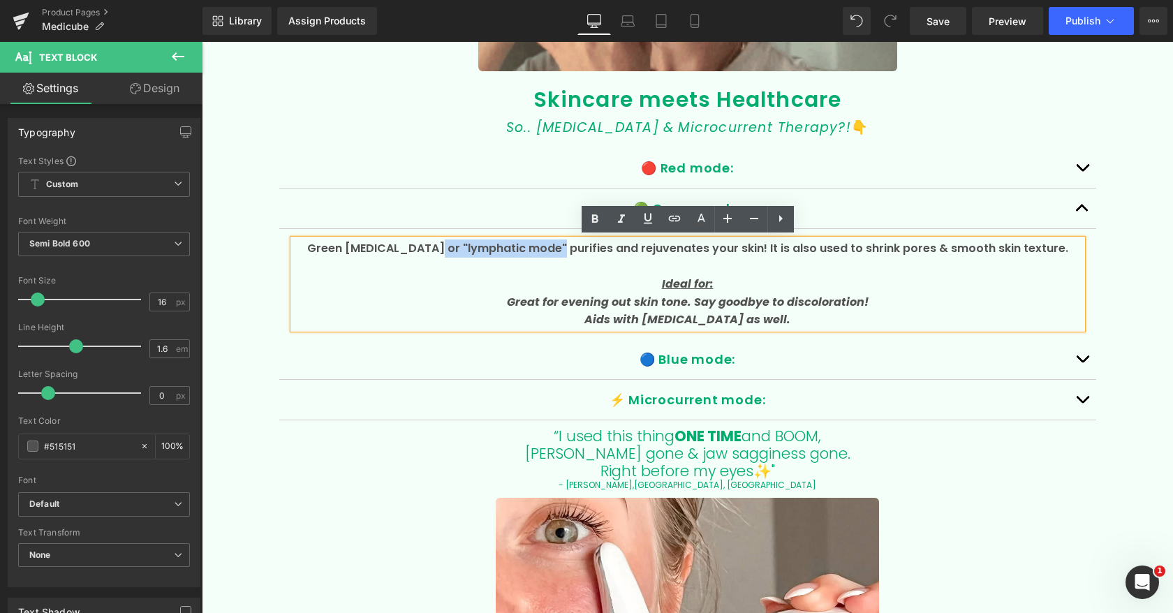
click at [438, 248] on p "Green [MEDICAL_DATA] or "lymphatic mode" purifies and rejuvenates your skin! It…" at bounding box center [687, 249] width 789 height 18
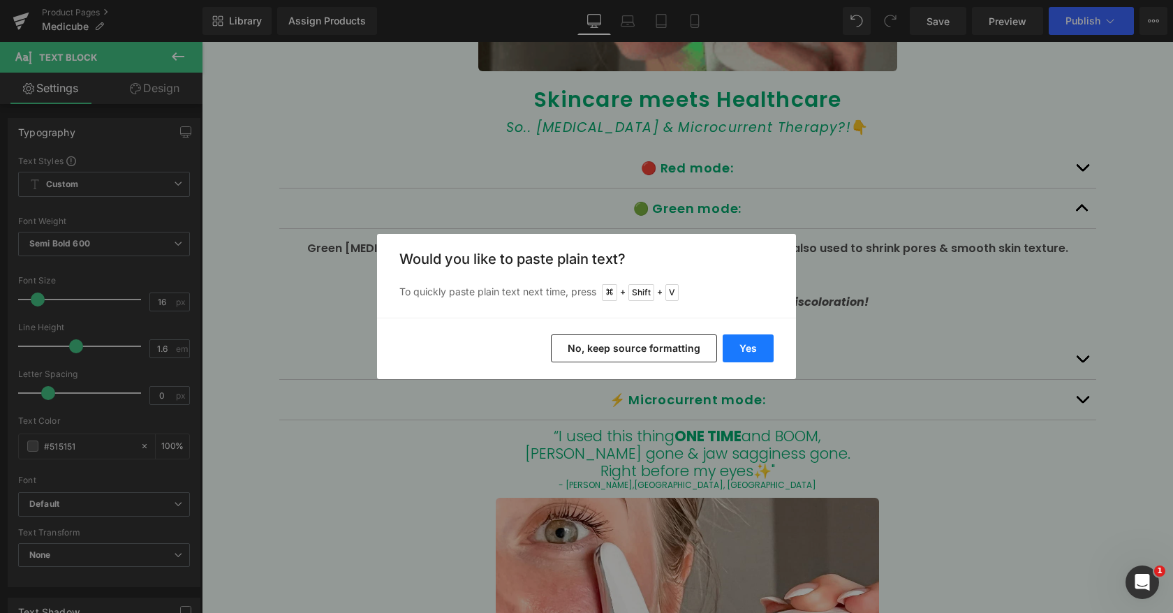
click at [745, 351] on button "Yes" at bounding box center [748, 349] width 51 height 28
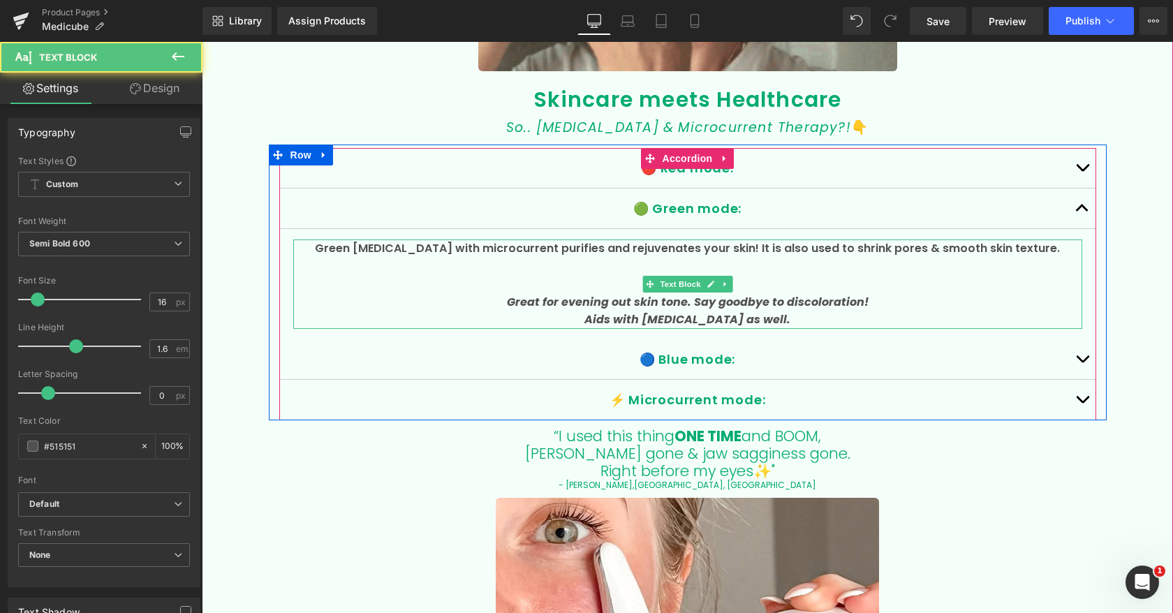
click at [520, 249] on p "Green [MEDICAL_DATA] with microcurrent purifies and rejuvenates your skin! It i…" at bounding box center [687, 249] width 789 height 18
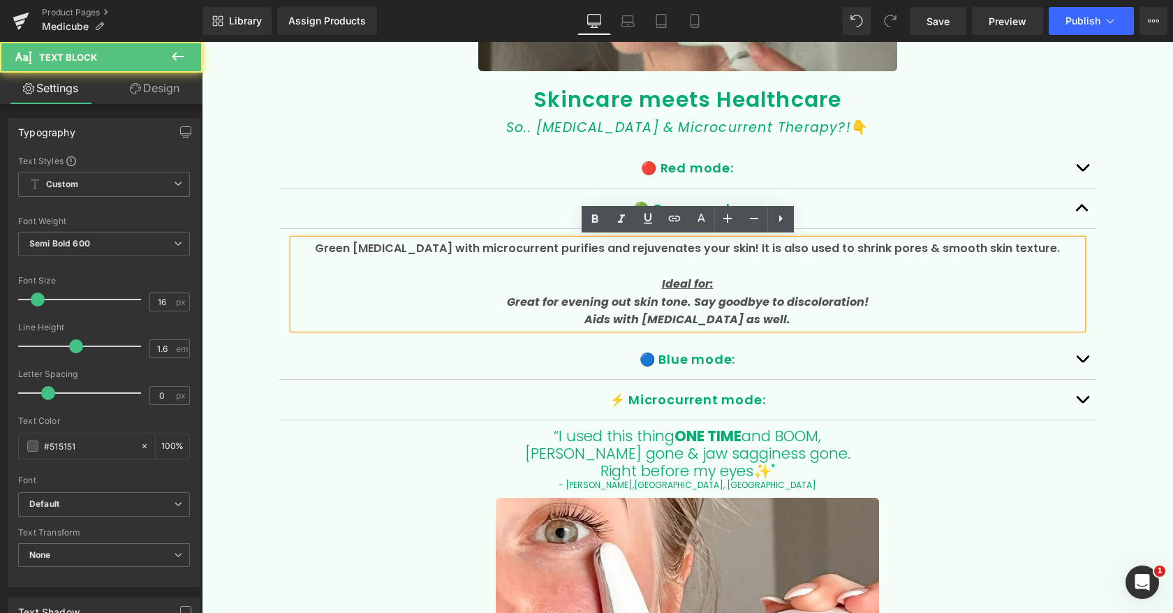
click at [498, 240] on p "Green [MEDICAL_DATA] with microcurrent purifies and rejuvenates your skin! It i…" at bounding box center [687, 249] width 789 height 18
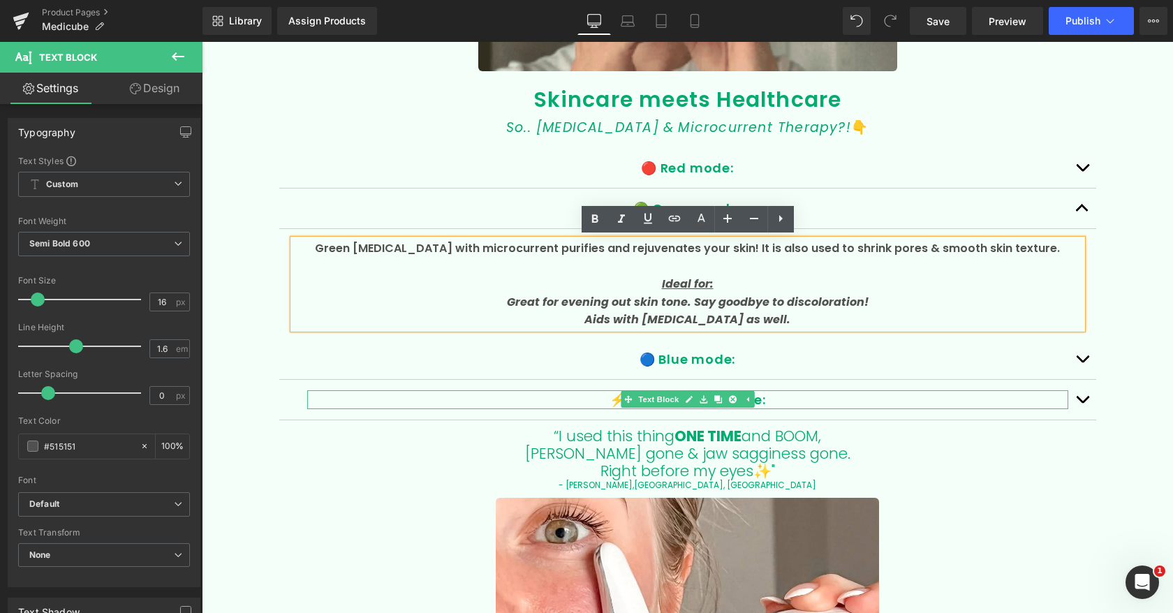
click at [420, 396] on p "⚡️ Microcurrent mode:" at bounding box center [687, 399] width 761 height 19
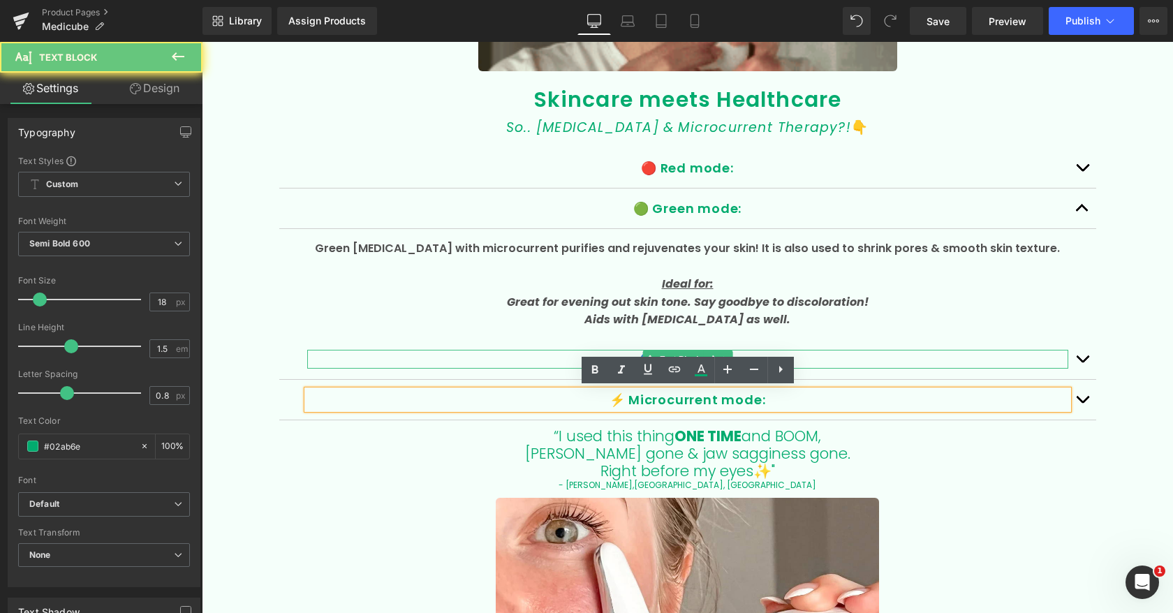
click at [478, 355] on p "🔵 Blue mode:" at bounding box center [687, 359] width 761 height 19
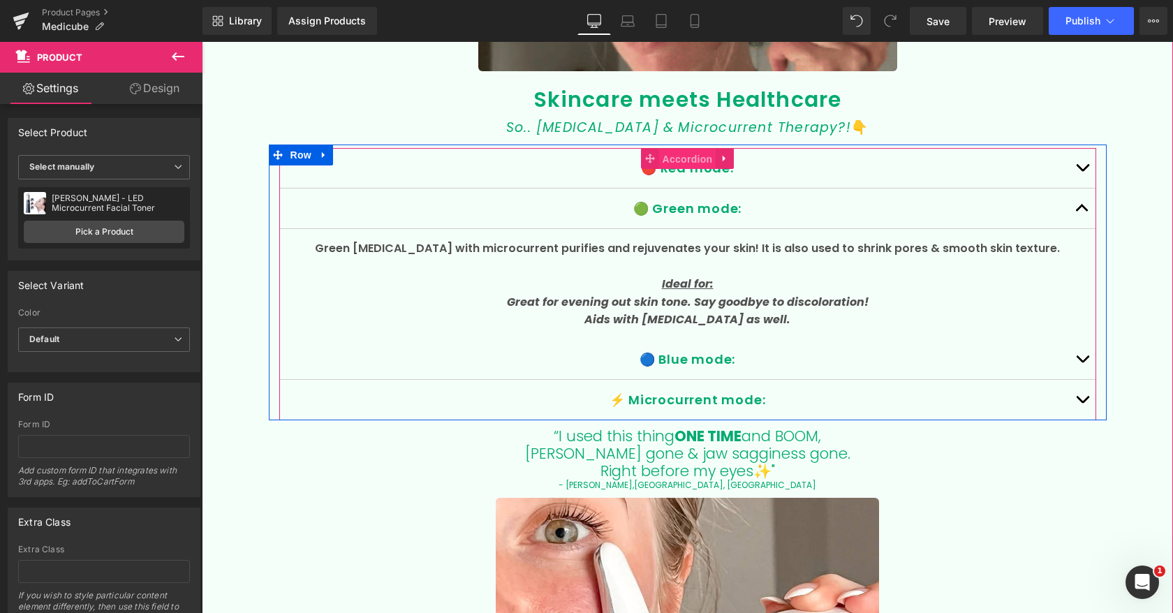
click at [687, 159] on span "Accordion" at bounding box center [687, 159] width 57 height 21
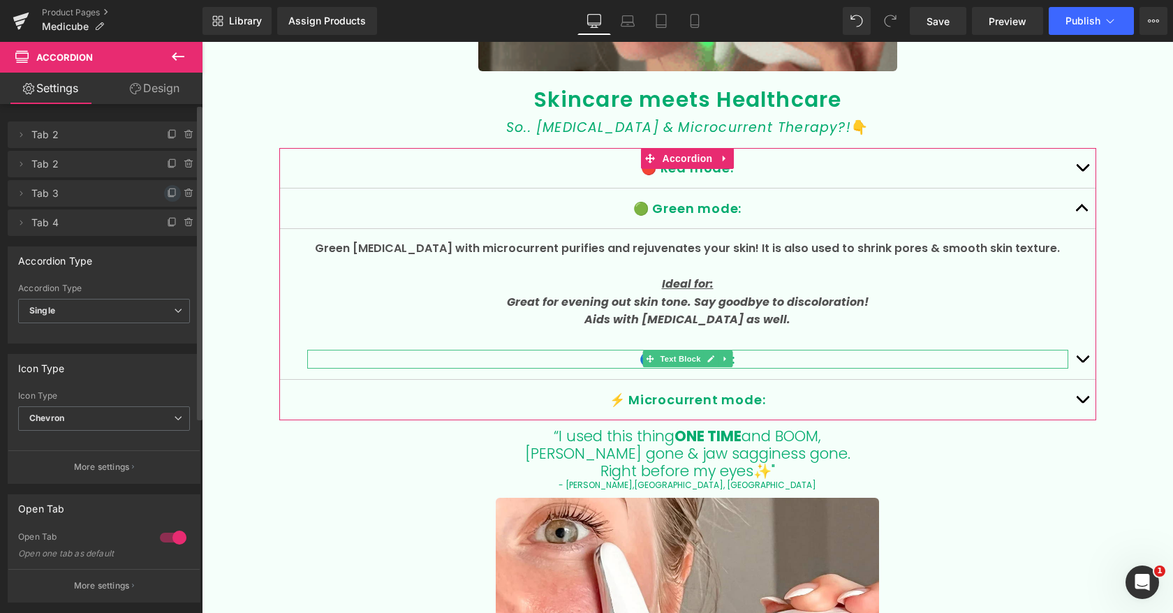
click at [170, 191] on icon at bounding box center [173, 192] width 6 height 7
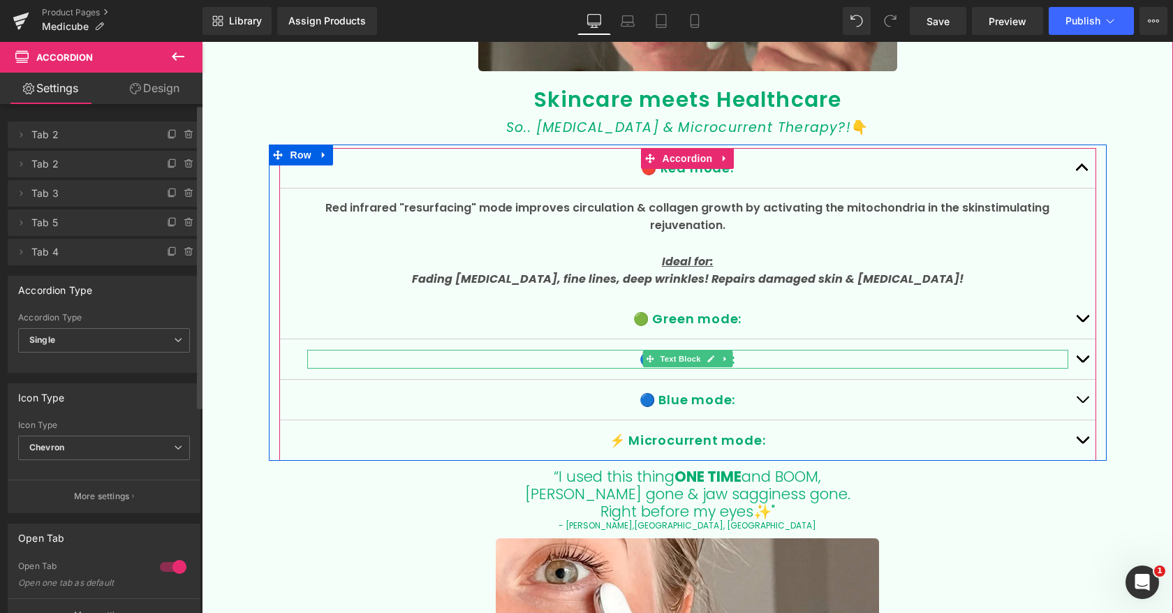
click at [622, 353] on p "🔵 Blue mode:" at bounding box center [687, 359] width 761 height 19
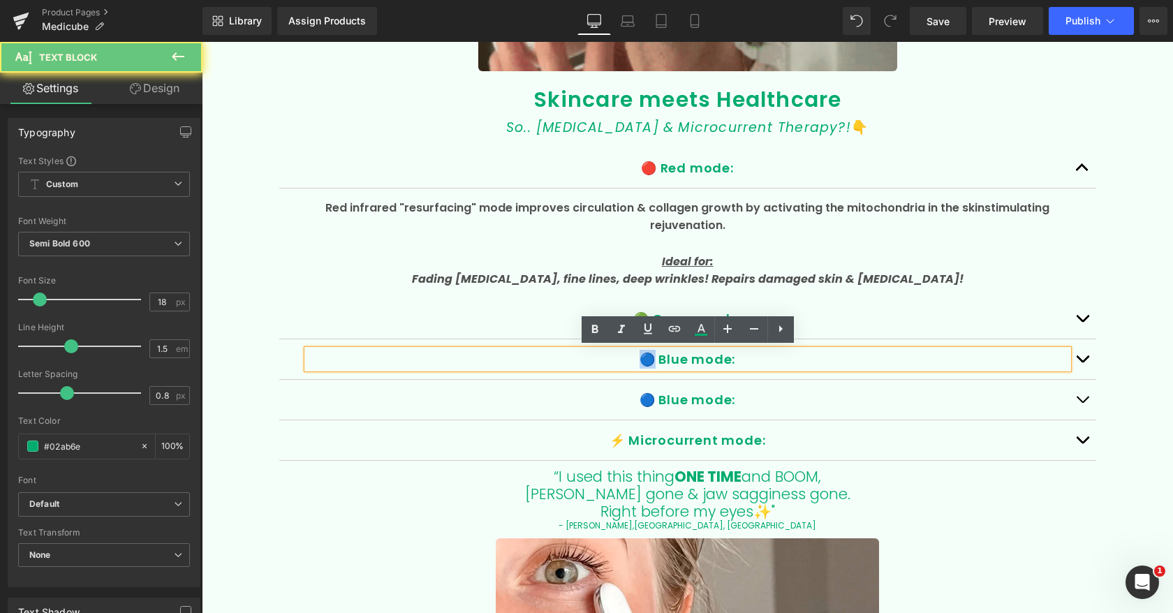
click at [622, 353] on p "🔵 Blue mode:" at bounding box center [687, 359] width 761 height 19
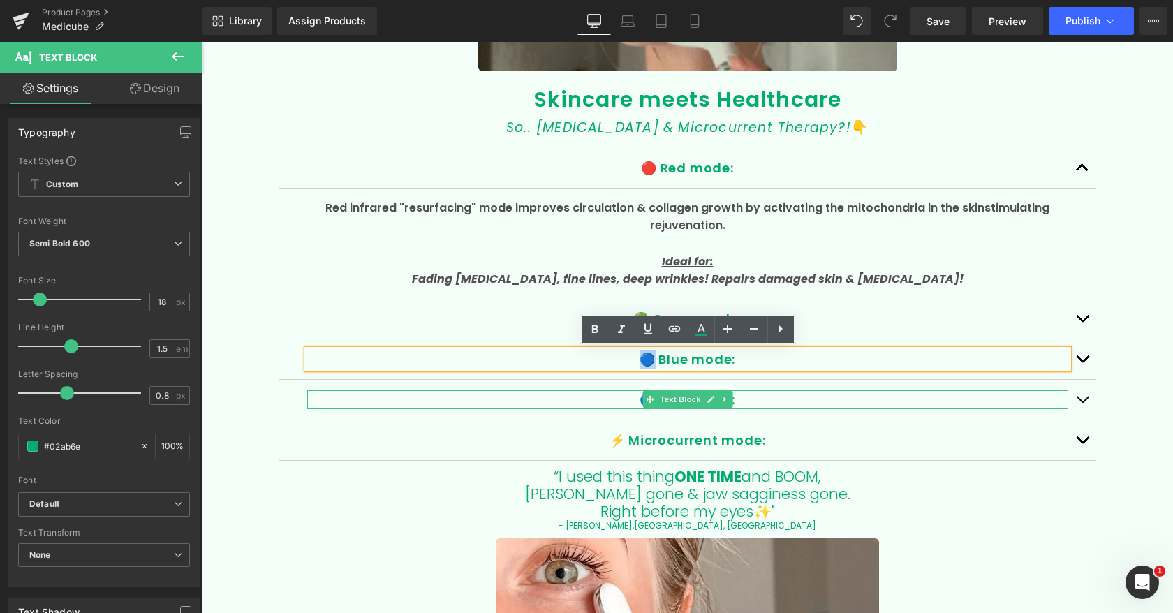
click at [603, 390] on div "🔵 Blue mode: Text Block" at bounding box center [687, 399] width 761 height 19
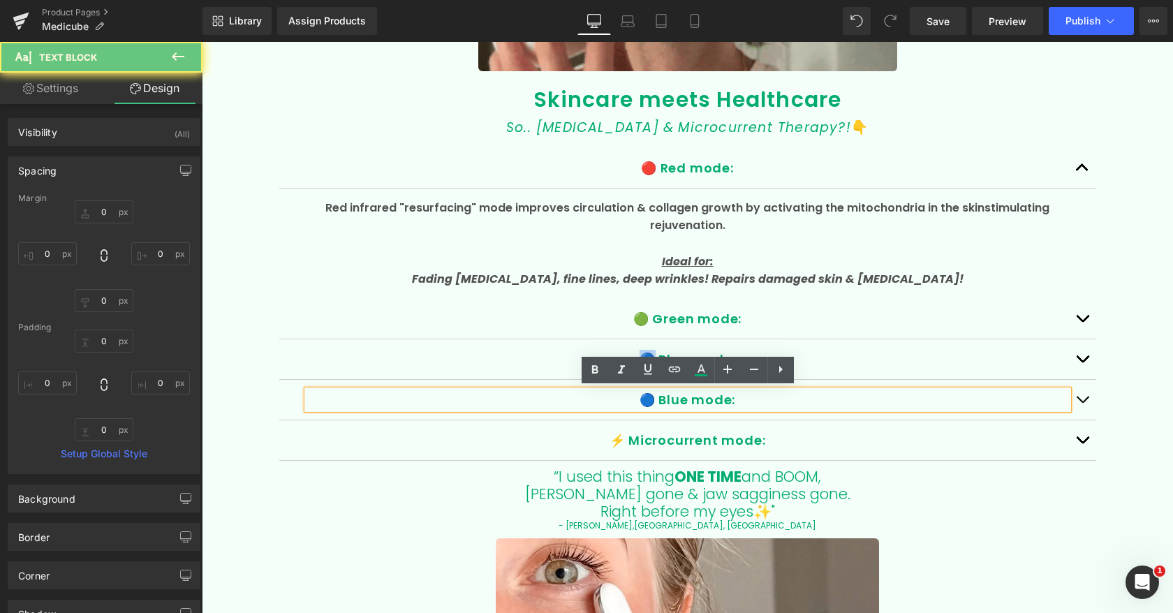
click at [669, 396] on p "🔵 Blue mode:" at bounding box center [687, 399] width 761 height 19
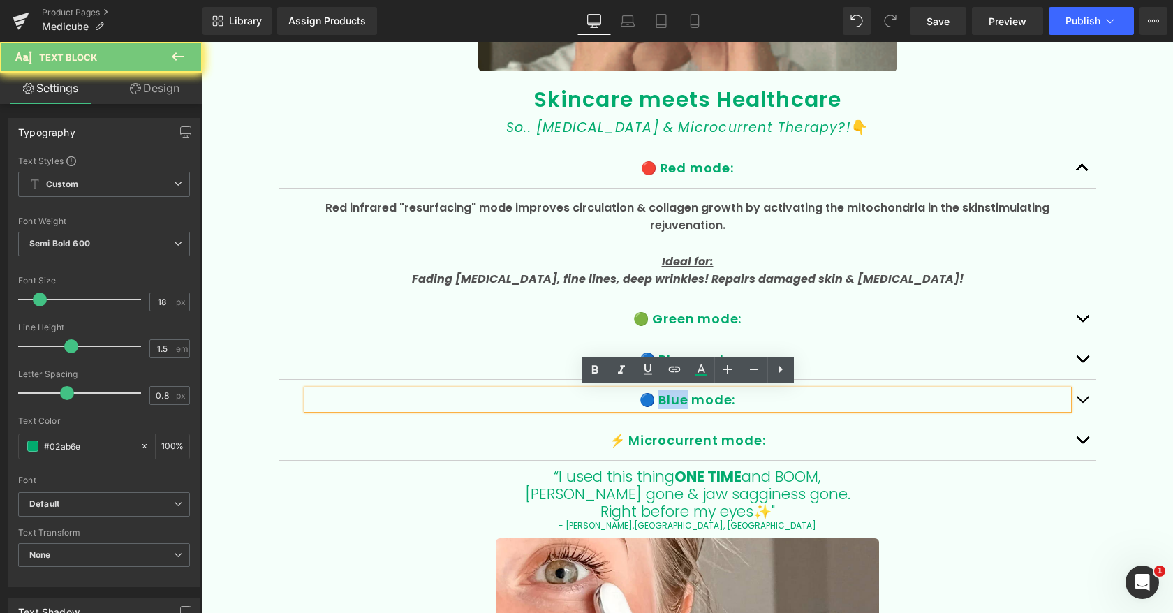
click at [669, 396] on p "🔵 Blue mode:" at bounding box center [687, 399] width 761 height 19
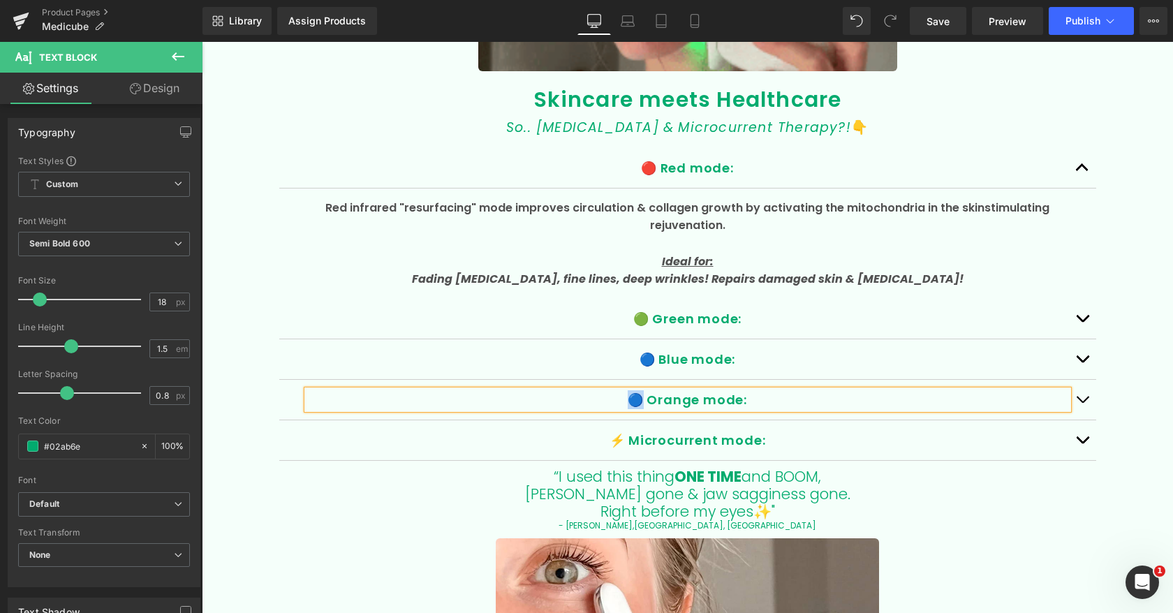
drag, startPoint x: 627, startPoint y: 399, endPoint x: 644, endPoint y: 399, distance: 17.5
click at [644, 399] on p "🔵 Orange mode:" at bounding box center [687, 399] width 761 height 19
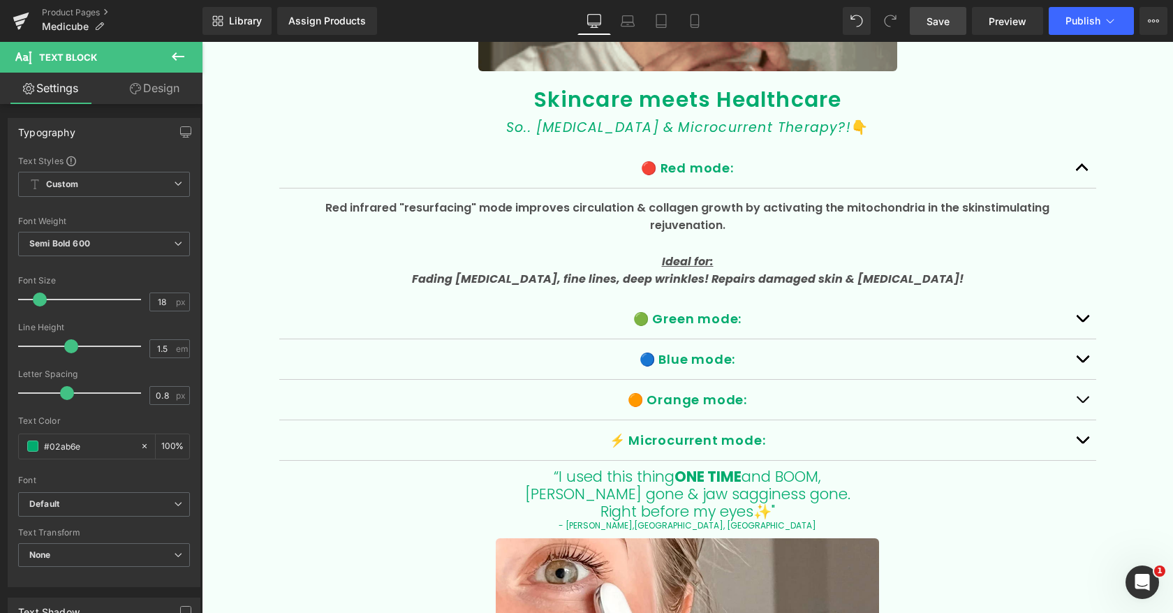
drag, startPoint x: 950, startPoint y: 21, endPoint x: 877, endPoint y: 358, distance: 345.2
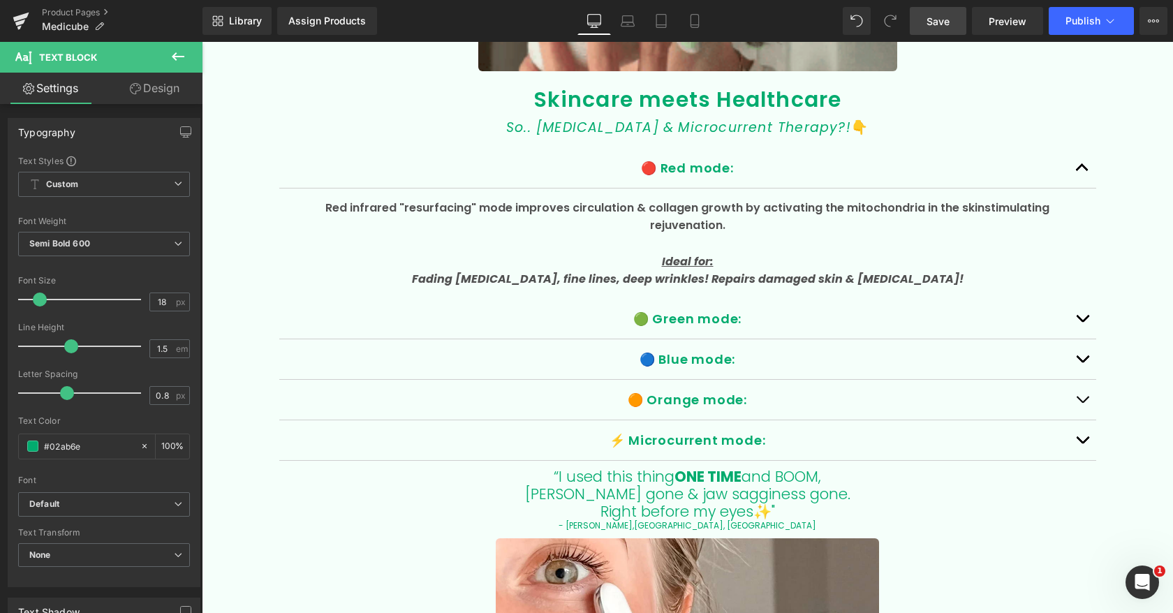
click at [950, 21] on span "Save" at bounding box center [938, 21] width 23 height 15
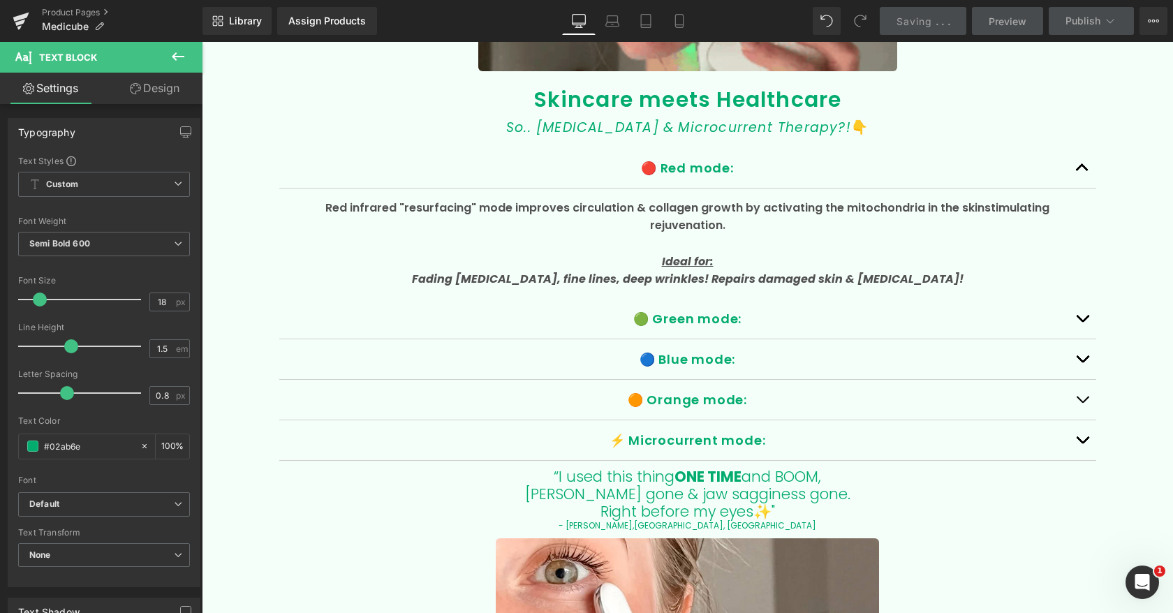
click at [1078, 400] on button "button" at bounding box center [1083, 400] width 28 height 40
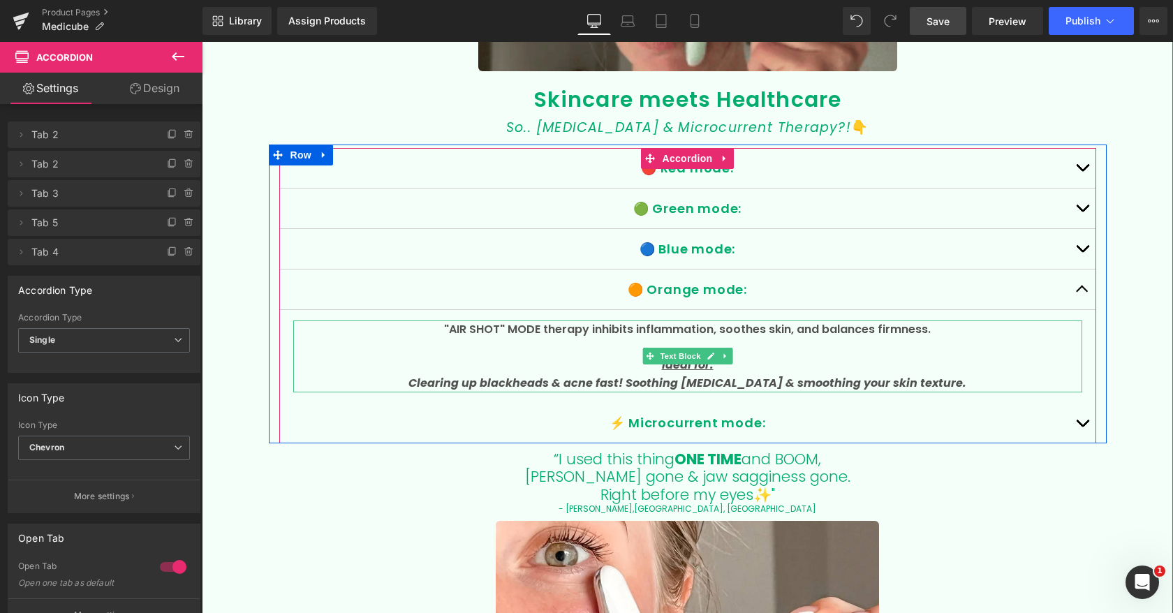
drag, startPoint x: 520, startPoint y: 328, endPoint x: 427, endPoint y: 326, distance: 92.9
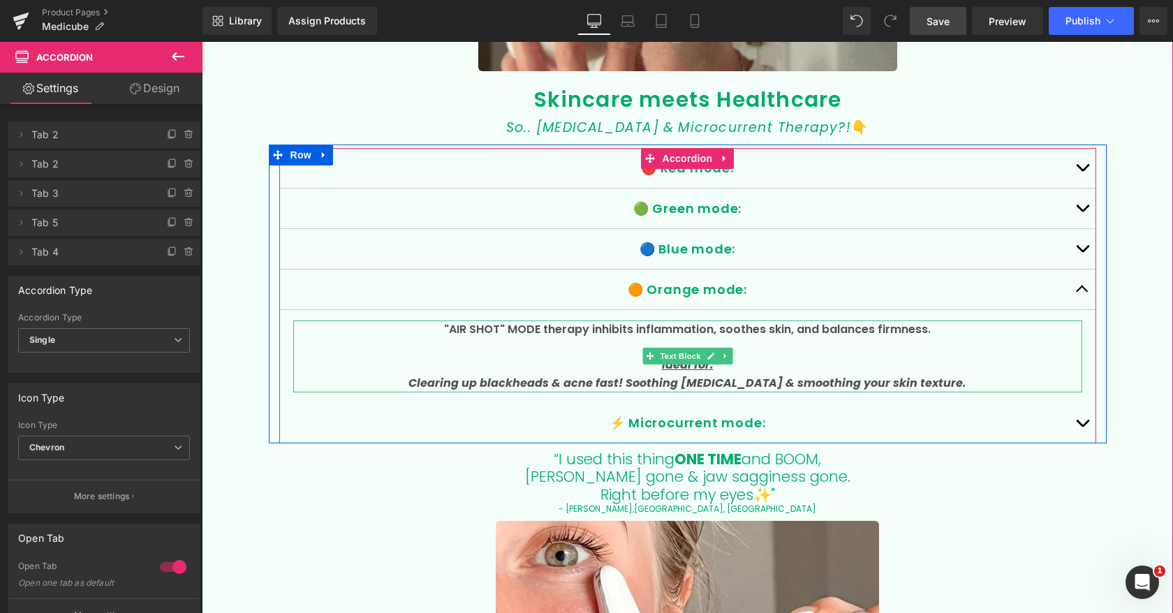
click at [520, 328] on span ""AIR SHOT" MODE therapy inhibits inflammation, soothes skin, and balances firmn…" at bounding box center [687, 329] width 487 height 16
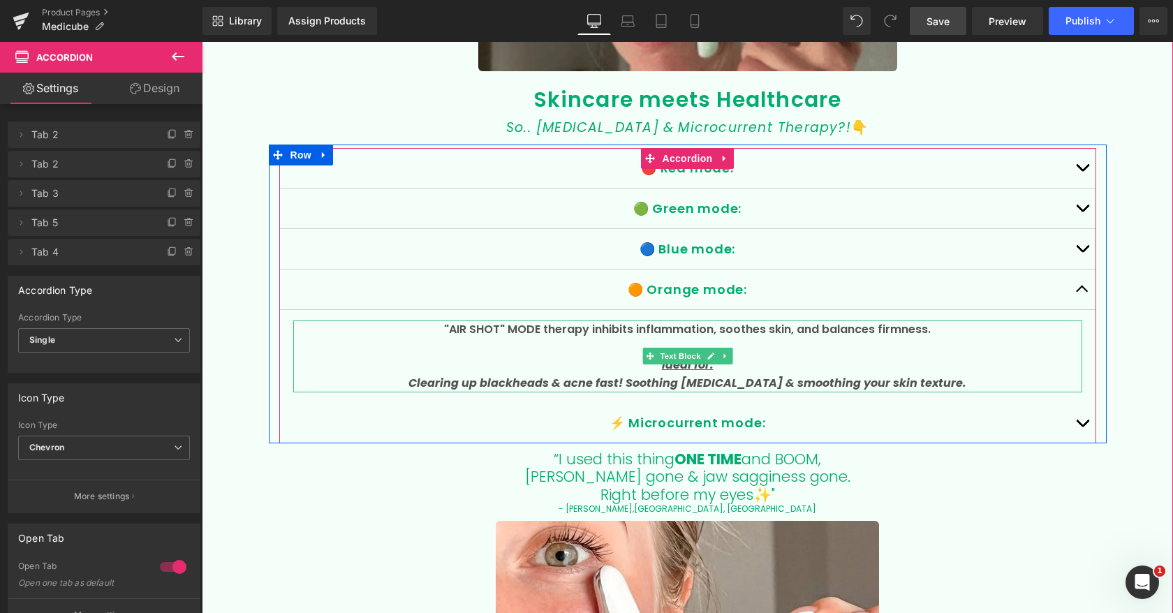
click at [513, 325] on span ""AIR SHOT" MODE therapy inhibits inflammation, soothes skin, and balances firmn…" at bounding box center [687, 329] width 487 height 16
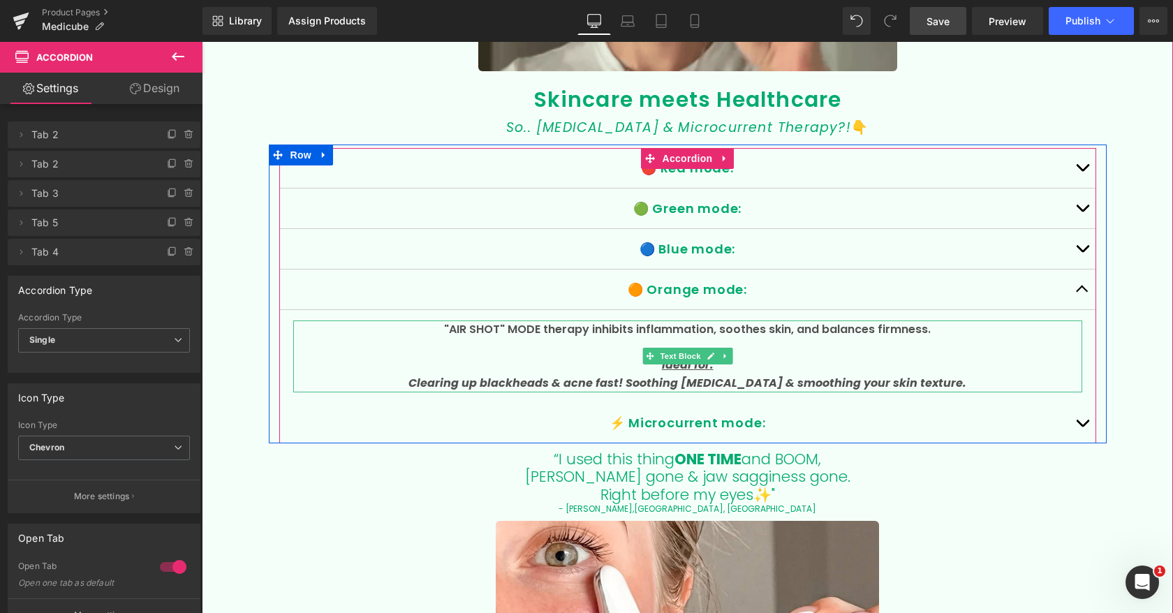
click at [541, 325] on span ""AIR SHOT" MODE therapy inhibits inflammation, soothes skin, and balances firmn…" at bounding box center [687, 329] width 487 height 16
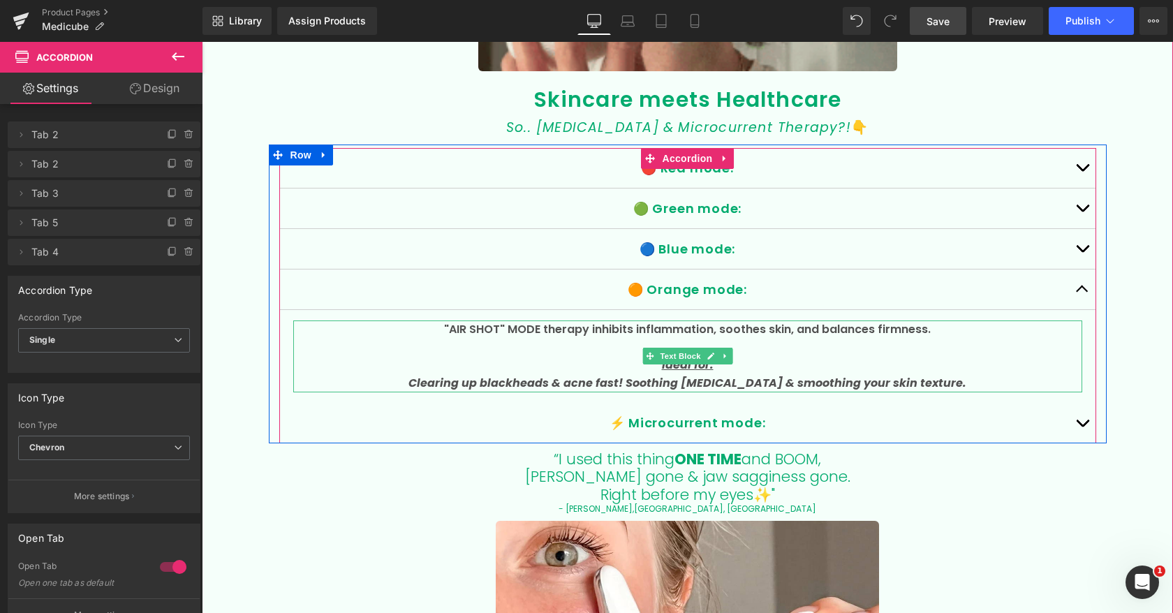
click at [541, 328] on span ""AIR SHOT" MODE therapy inhibits inflammation, soothes skin, and balances firmn…" at bounding box center [687, 329] width 487 height 16
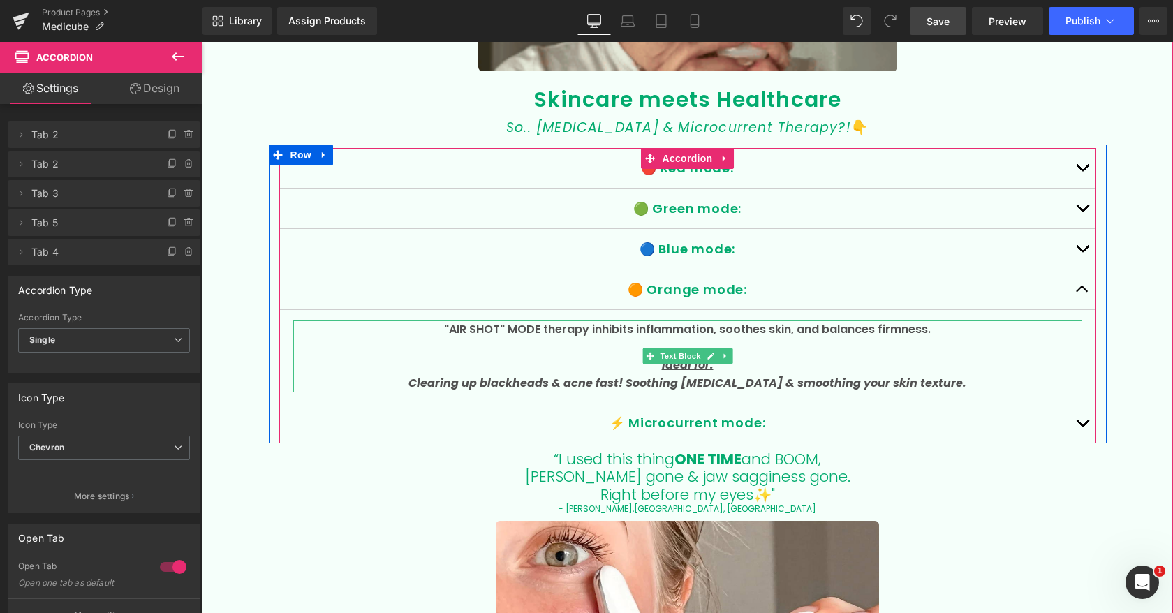
click at [543, 328] on span ""AIR SHOT" MODE therapy inhibits inflammation, soothes skin, and balances firmn…" at bounding box center [687, 329] width 487 height 16
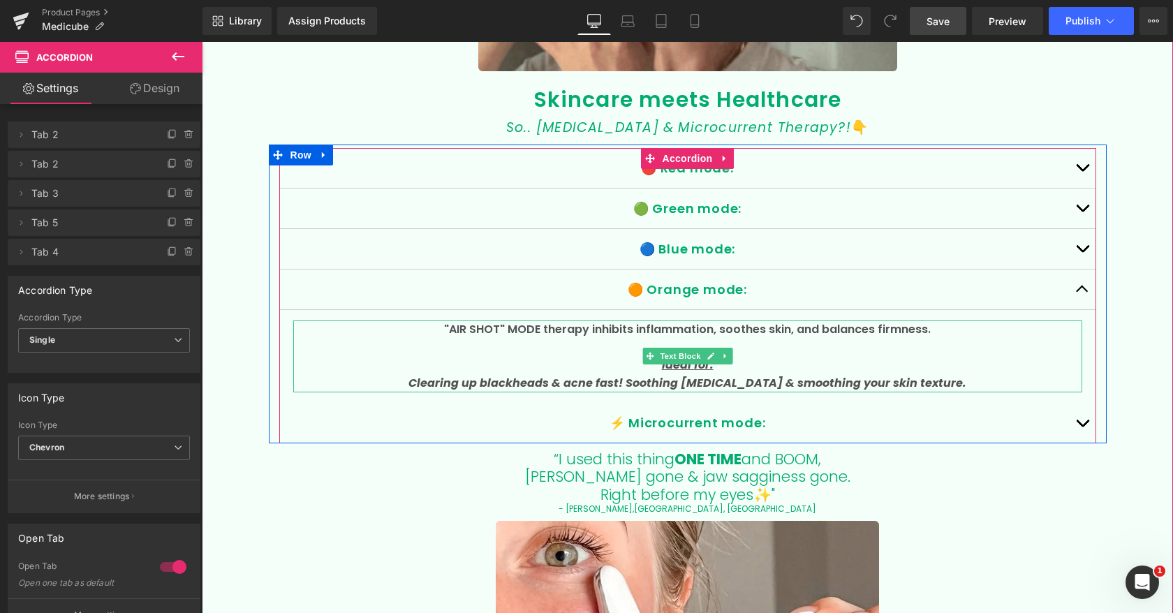
click at [519, 328] on span ""AIR SHOT" MODE therapy inhibits inflammation, soothes skin, and balances firmn…" at bounding box center [687, 329] width 487 height 16
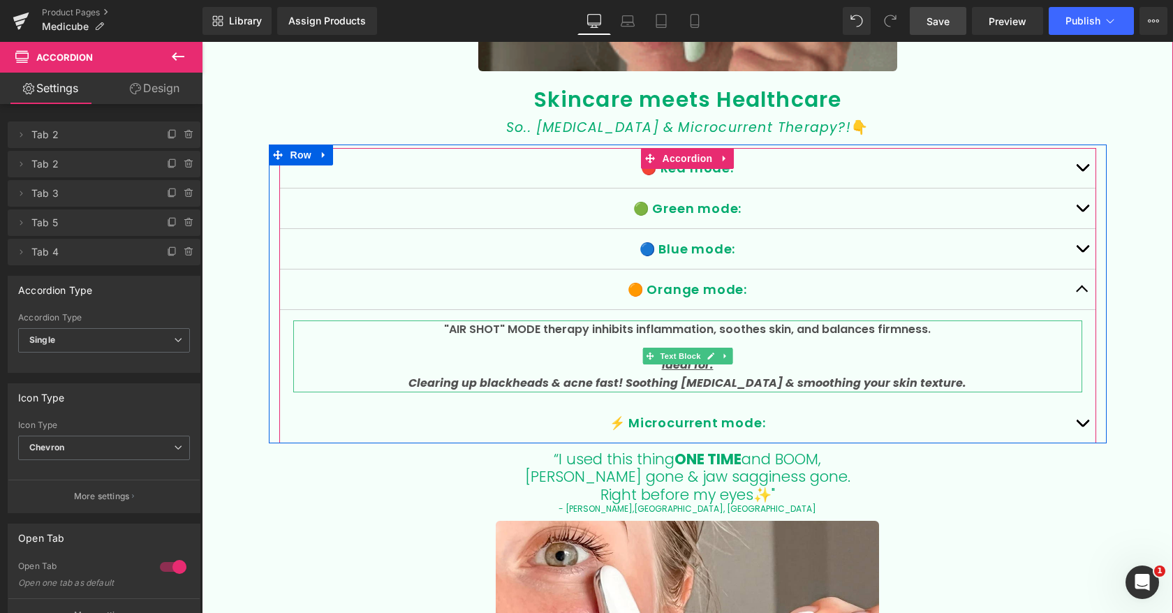
click at [431, 327] on p ""AIR SHOT" MODE therapy inhibits inflammation, soothes skin, and balances firmn…" at bounding box center [687, 330] width 789 height 18
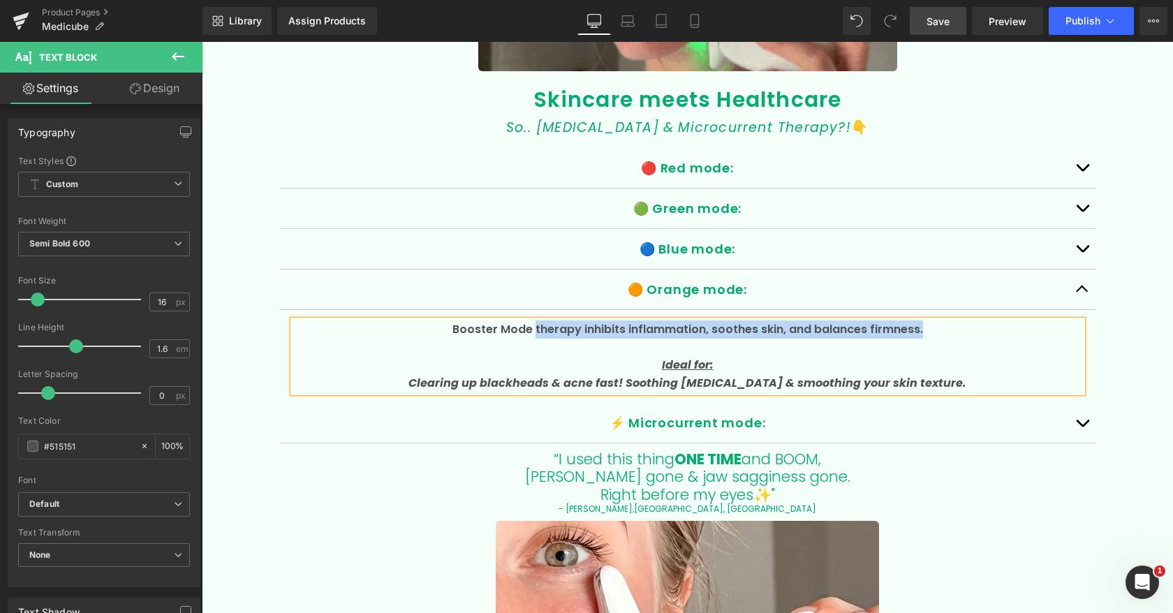
drag, startPoint x: 534, startPoint y: 327, endPoint x: 928, endPoint y: 325, distance: 393.9
click at [930, 328] on p "Booster Mode therapy inhibits inflammation, soothes skin, and balances firmness." at bounding box center [687, 330] width 789 height 18
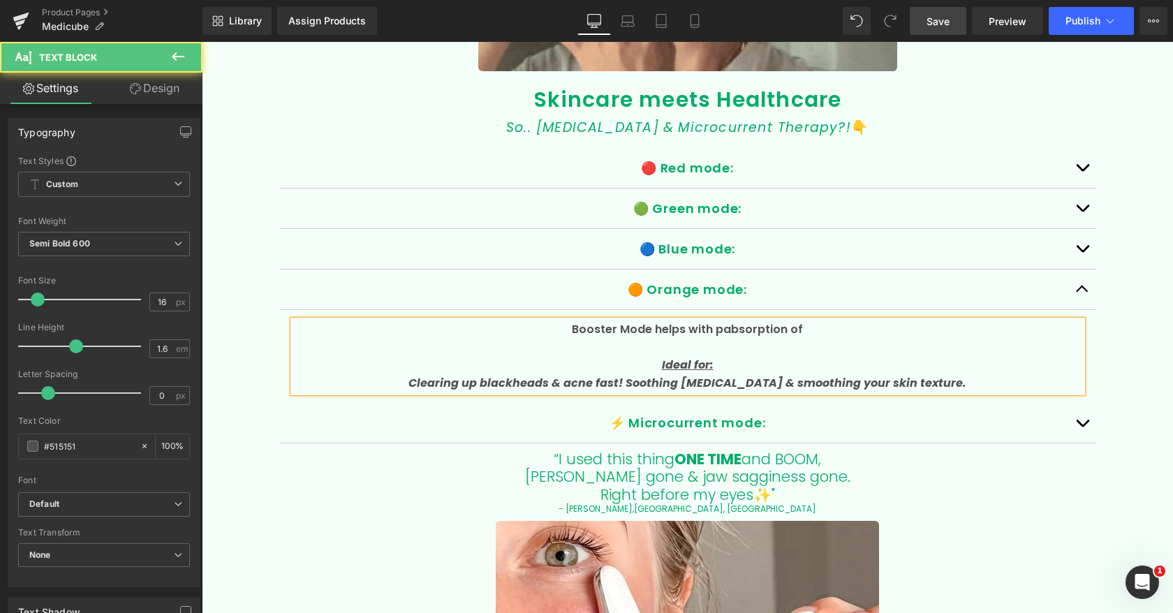
click at [724, 332] on span "Booster Mode helps with pabsorption of" at bounding box center [687, 329] width 231 height 16
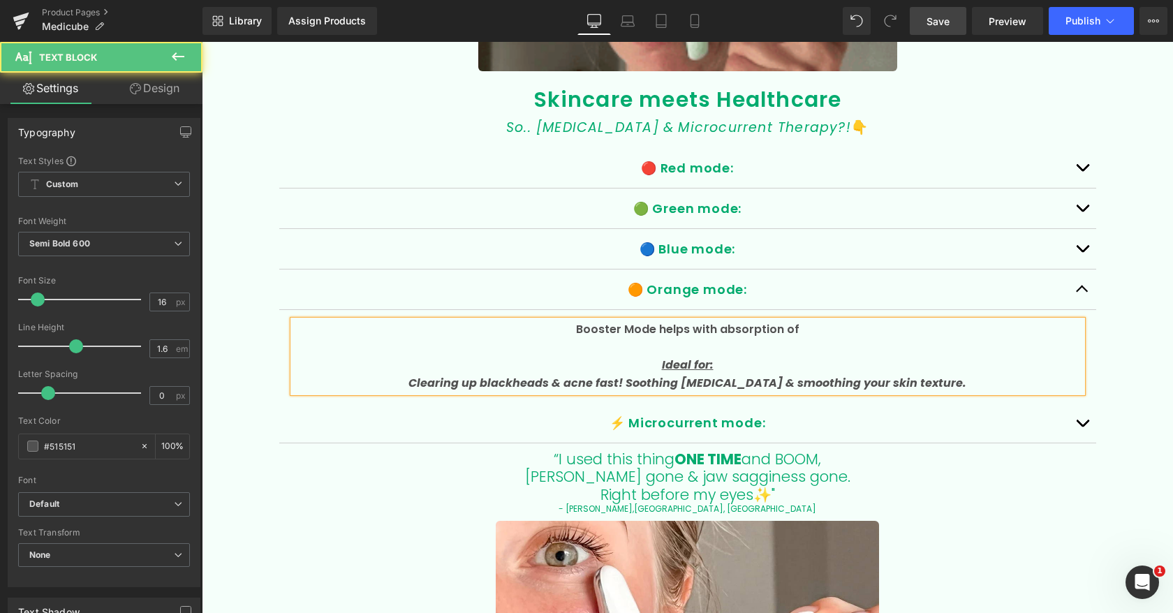
click at [830, 330] on p "Booster Mode helps with absorption of" at bounding box center [687, 330] width 789 height 18
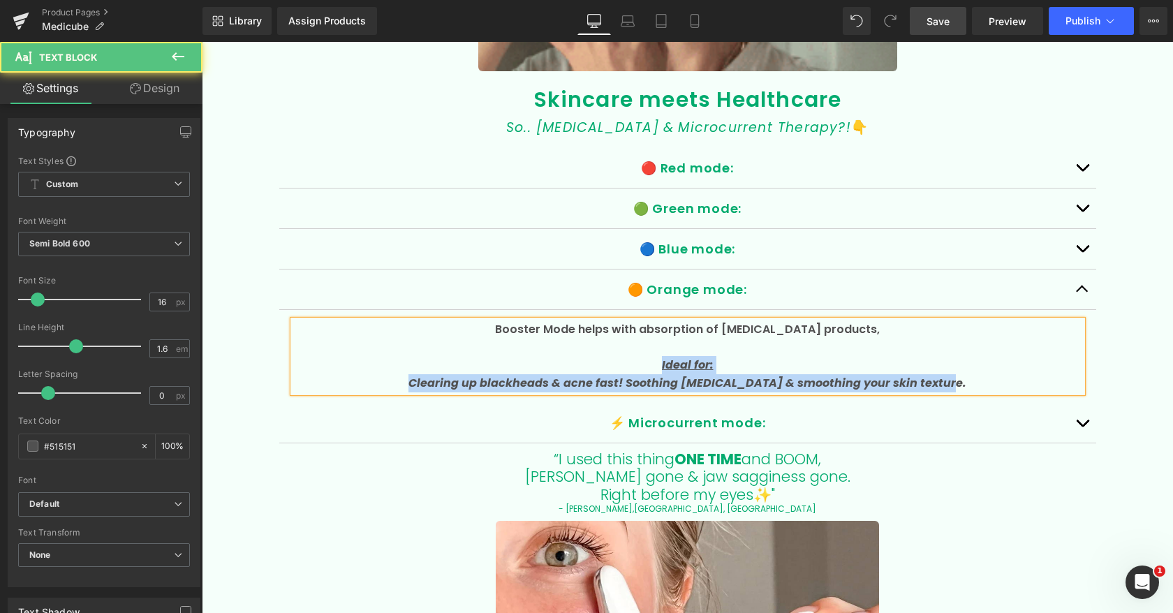
drag, startPoint x: 945, startPoint y: 384, endPoint x: 636, endPoint y: 358, distance: 310.5
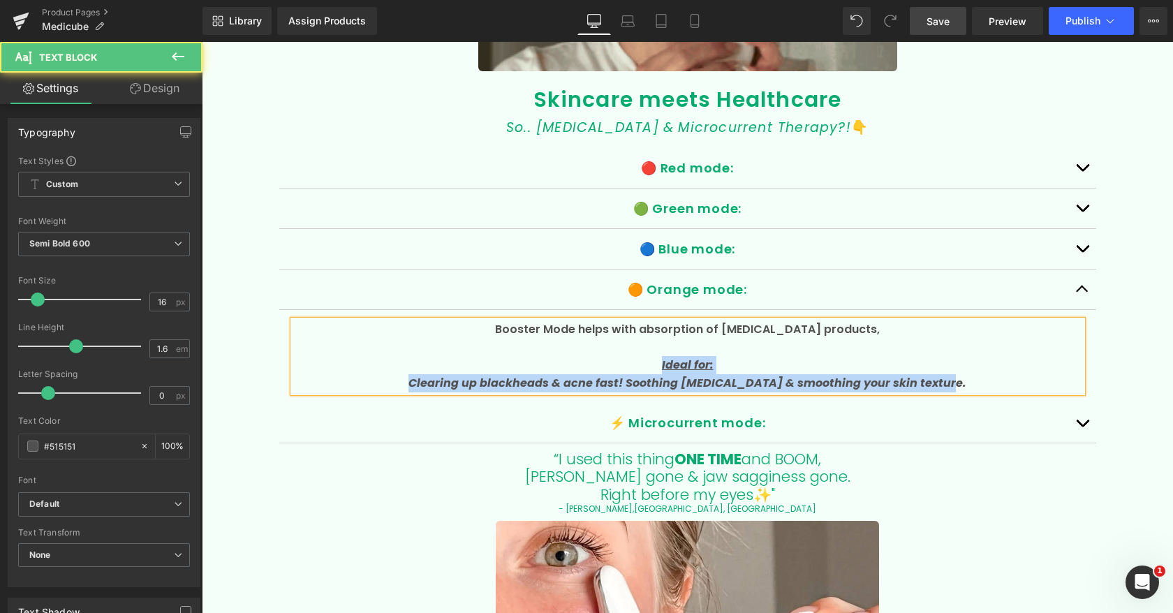
click at [635, 358] on div "Booster Mode helps with absorption of [MEDICAL_DATA] products, Ideal for: Clear…" at bounding box center [687, 357] width 789 height 72
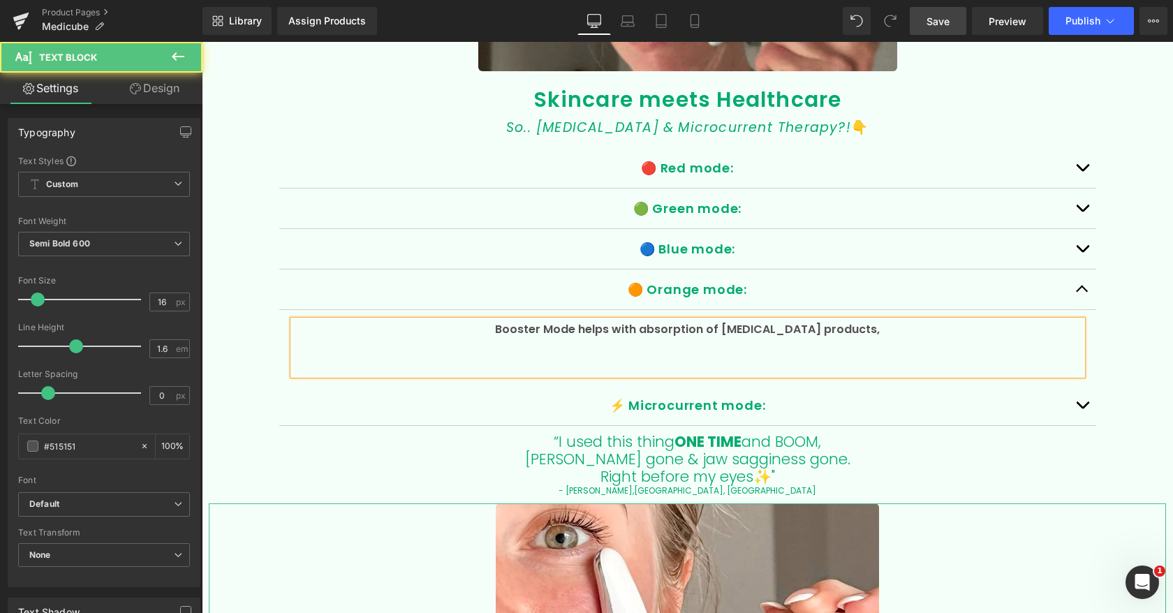
drag, startPoint x: 636, startPoint y: 358, endPoint x: 258, endPoint y: 584, distance: 440.1
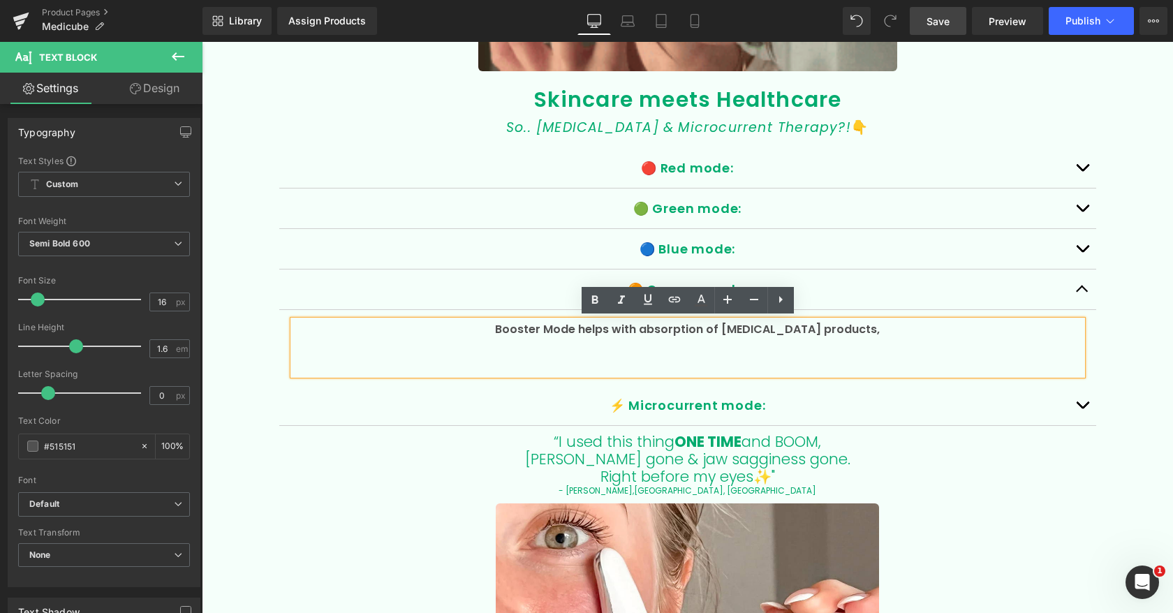
click at [892, 328] on p "Booster Mode helps with absorption of [MEDICAL_DATA] products," at bounding box center [687, 330] width 789 height 18
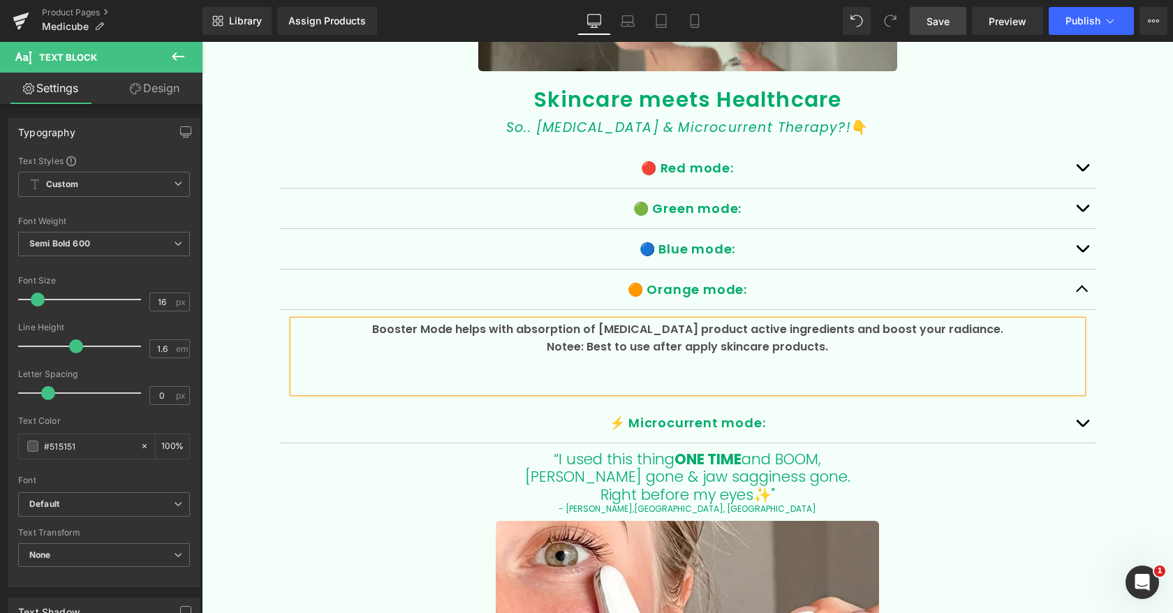
click at [583, 342] on span "Notee: Best to use after apply skincare products." at bounding box center [687, 347] width 281 height 16
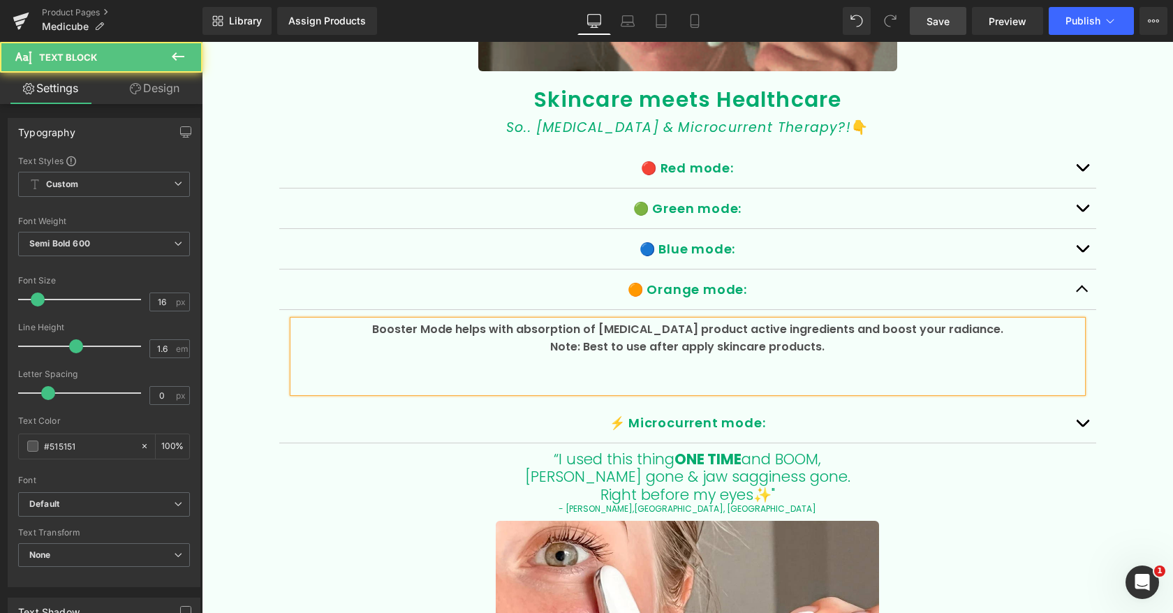
click at [544, 353] on p "Note: Best to use after apply skincare products." at bounding box center [687, 347] width 789 height 18
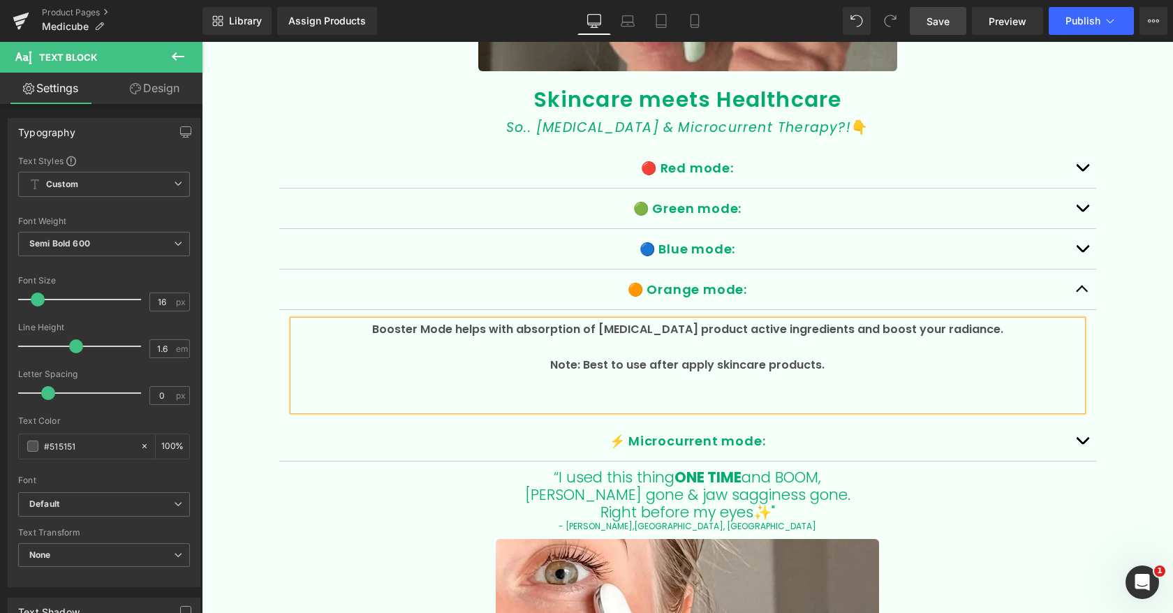
click at [578, 395] on p at bounding box center [687, 401] width 789 height 18
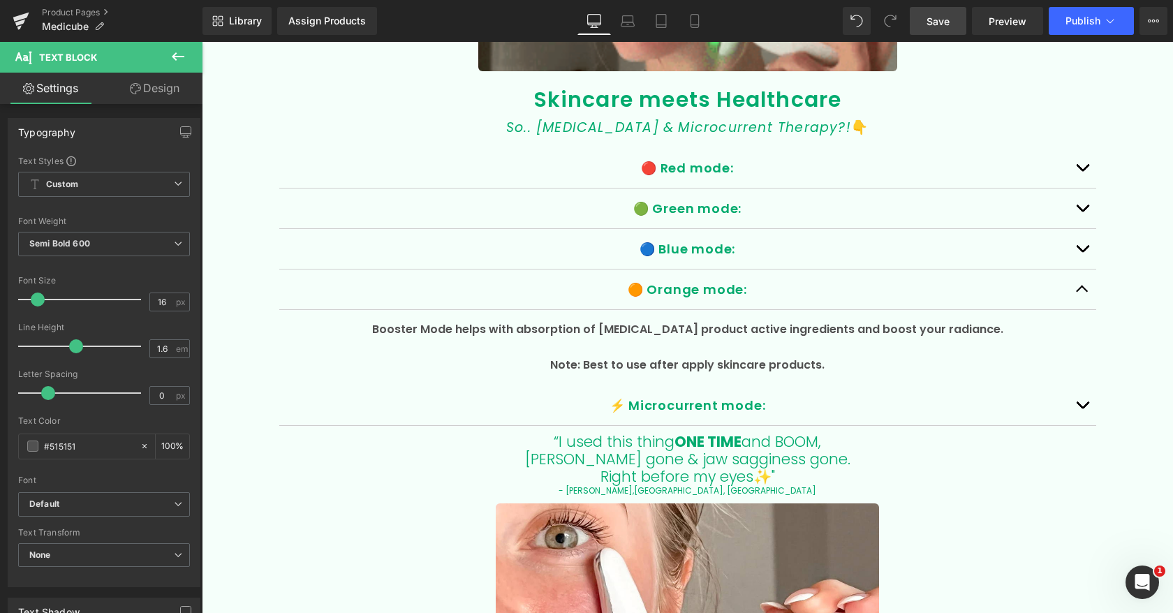
click at [946, 14] on span "Save" at bounding box center [938, 21] width 23 height 15
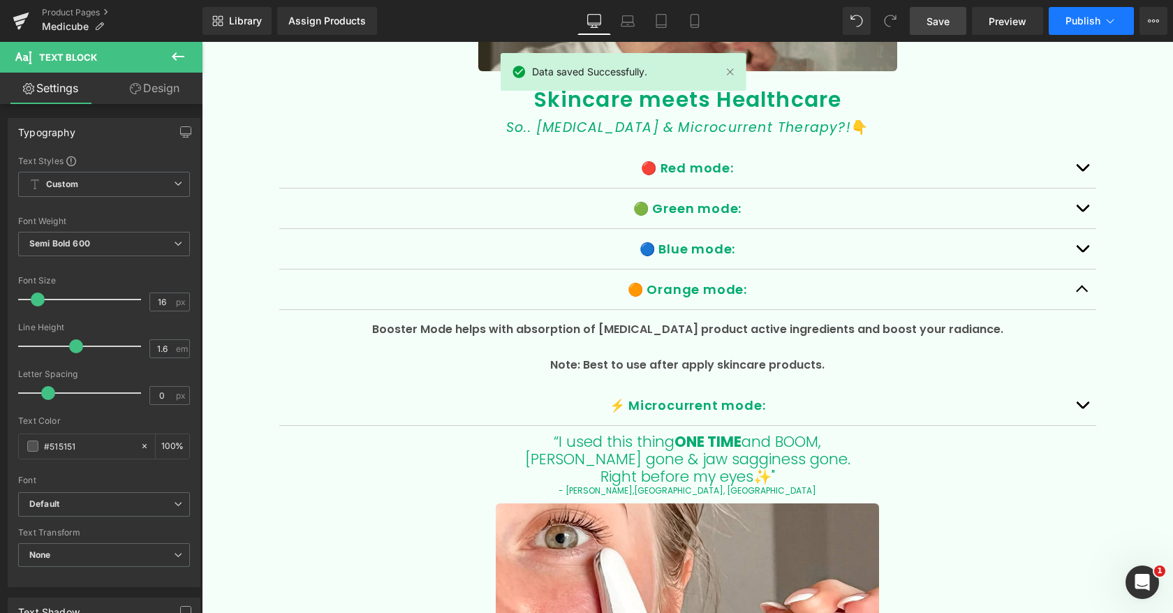
click at [1093, 22] on span "Publish" at bounding box center [1083, 20] width 35 height 11
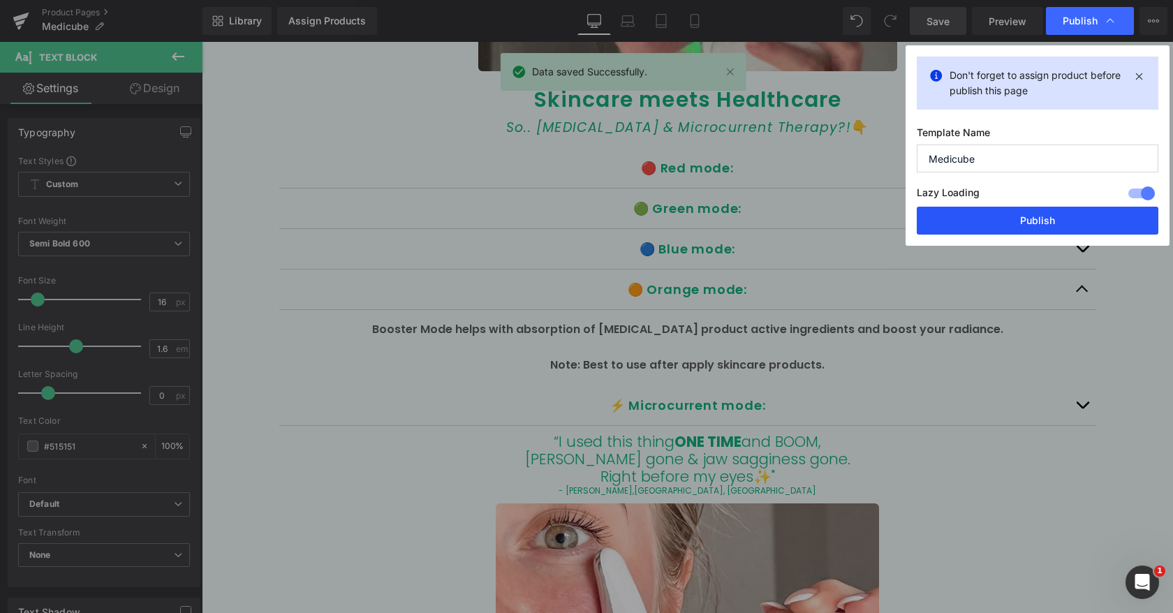
click at [1007, 217] on button "Publish" at bounding box center [1038, 221] width 242 height 28
